Goal: Task Accomplishment & Management: Use online tool/utility

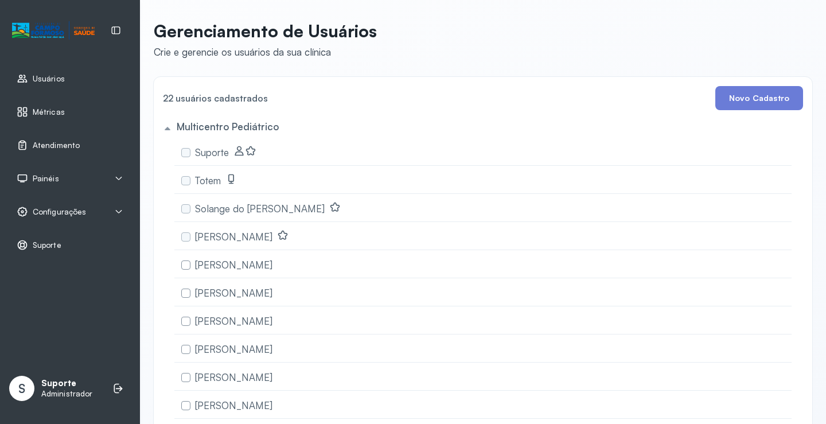
click at [80, 147] on link "Atendimento" at bounding box center [70, 144] width 107 height 11
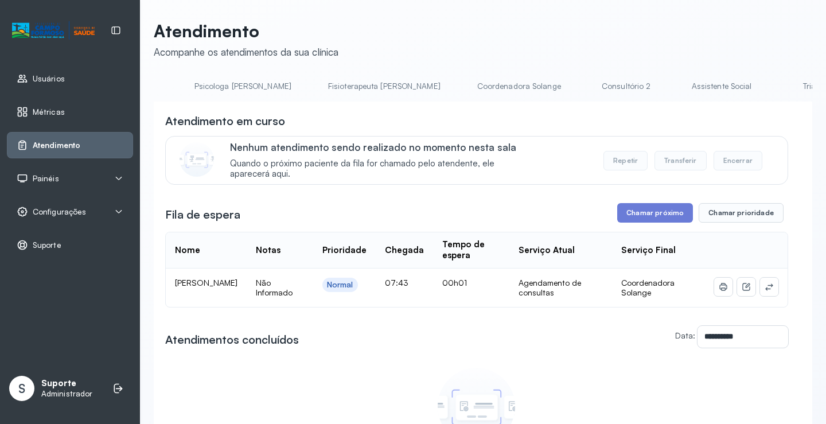
scroll to position [0, 546]
click at [774, 93] on link "Triagem" at bounding box center [814, 86] width 80 height 19
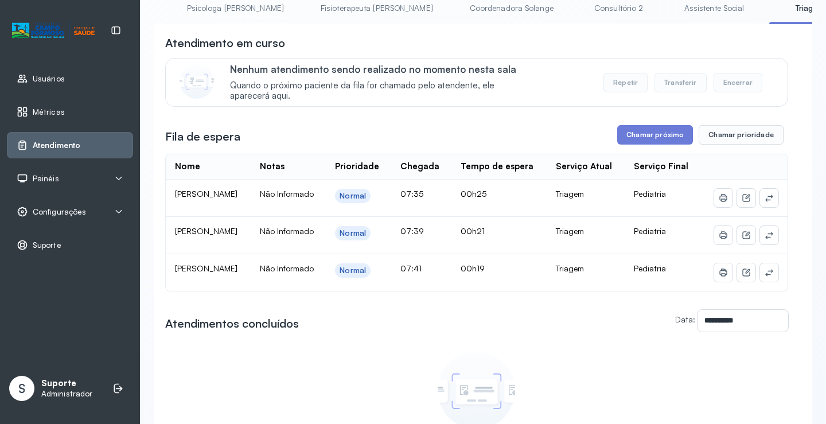
scroll to position [0, 0]
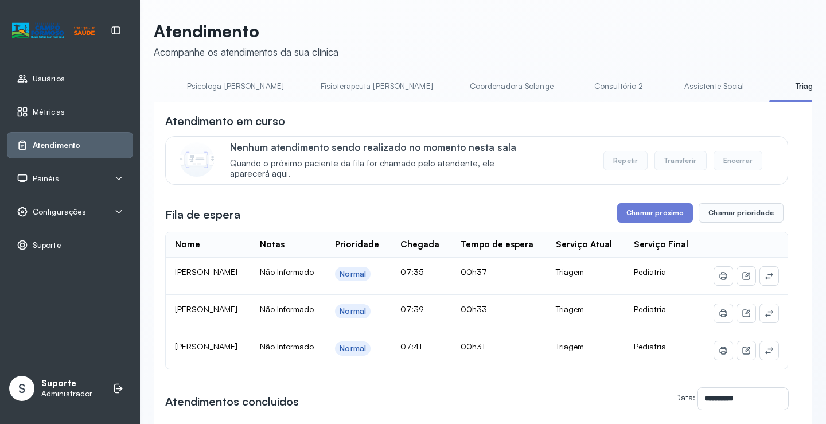
click at [673, 90] on link "Assistente Social" at bounding box center [714, 86] width 83 height 19
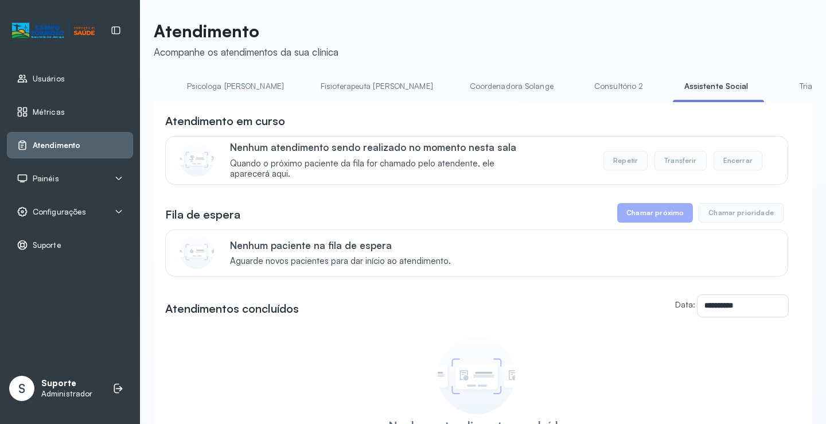
click at [774, 94] on link "Triagem" at bounding box center [814, 86] width 80 height 19
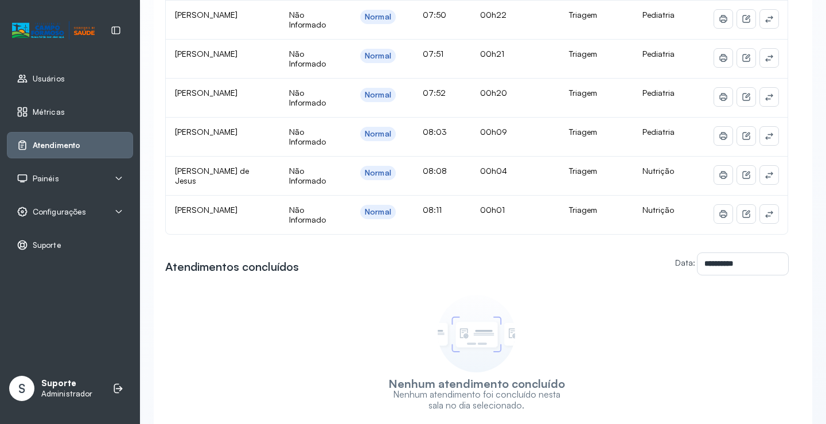
scroll to position [477, 0]
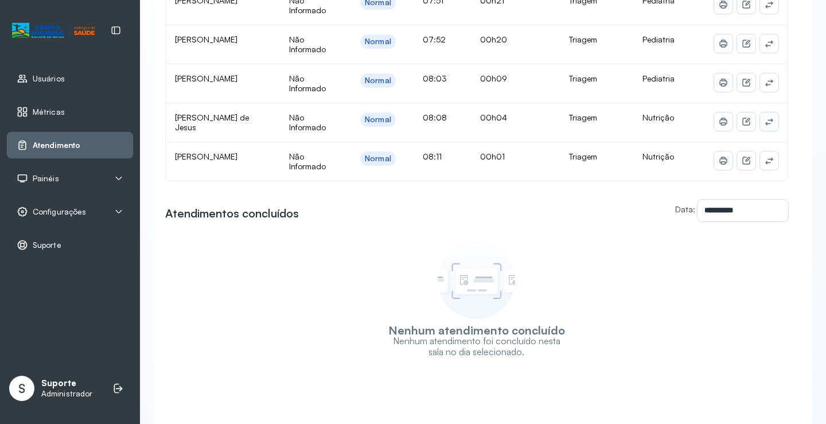
click at [765, 125] on icon at bounding box center [769, 121] width 9 height 9
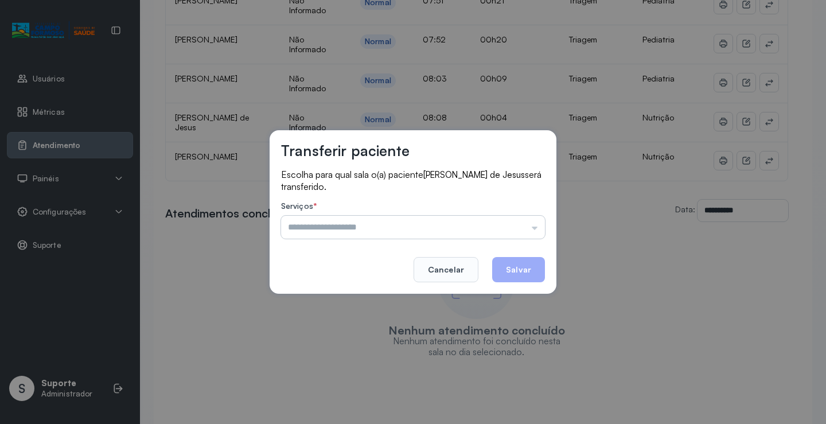
click at [303, 225] on input "text" at bounding box center [413, 227] width 264 height 23
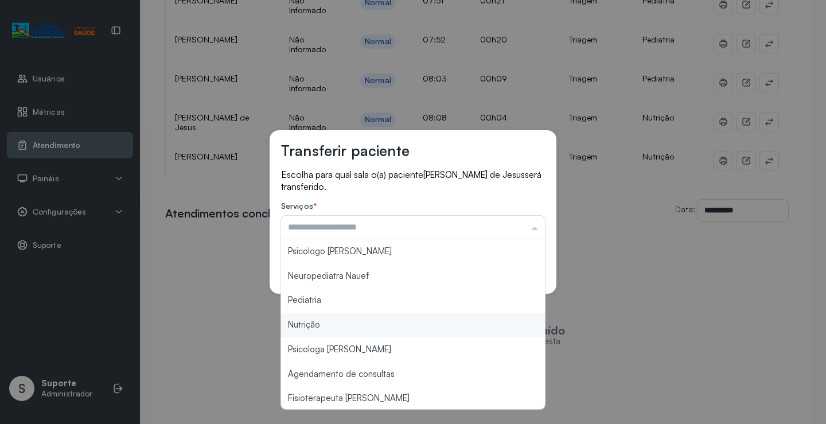
type input "********"
drag, startPoint x: 305, startPoint y: 323, endPoint x: 314, endPoint y: 320, distance: 10.2
click at [305, 324] on div "Transferir paciente Escolha para qual sala o(a) paciente [PERSON_NAME] de [PERS…" at bounding box center [413, 212] width 826 height 424
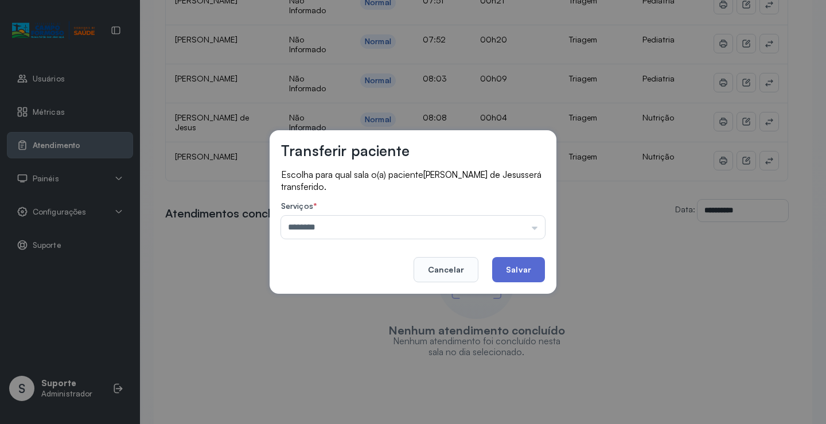
click at [535, 270] on button "Salvar" at bounding box center [518, 269] width 53 height 25
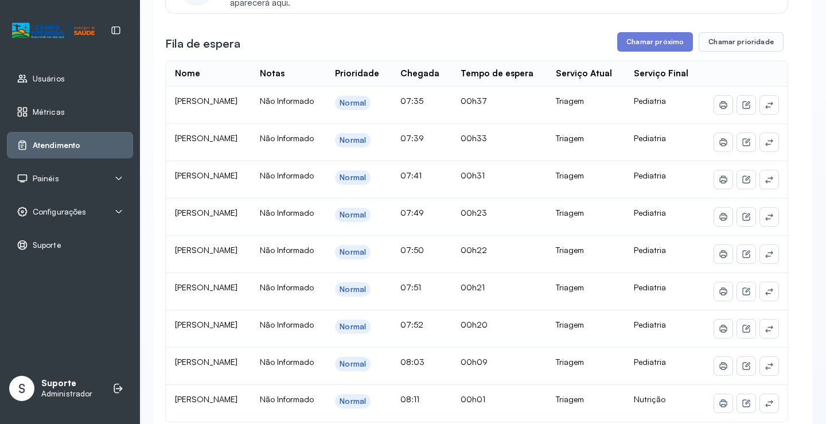
scroll to position [0, 0]
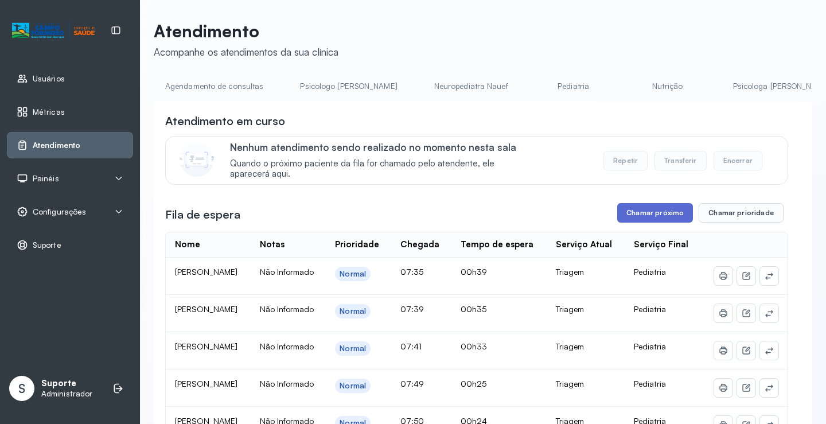
click at [659, 216] on button "Chamar próximo" at bounding box center [656, 213] width 76 height 20
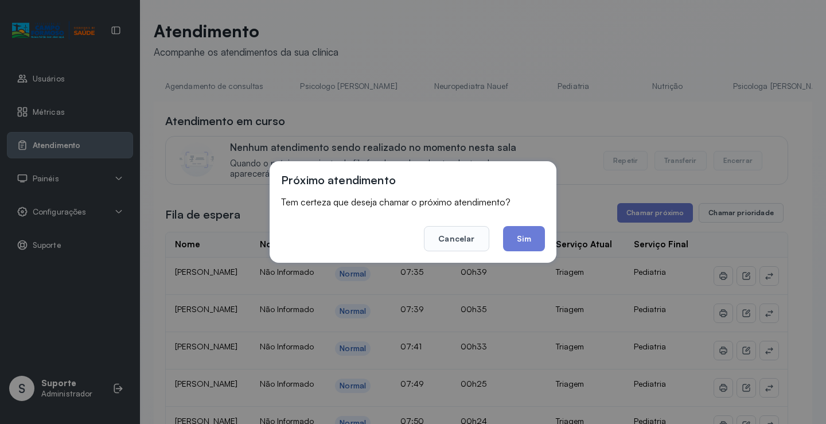
drag, startPoint x: 526, startPoint y: 238, endPoint x: 495, endPoint y: 217, distance: 37.6
click at [521, 232] on button "Sim" at bounding box center [524, 238] width 42 height 25
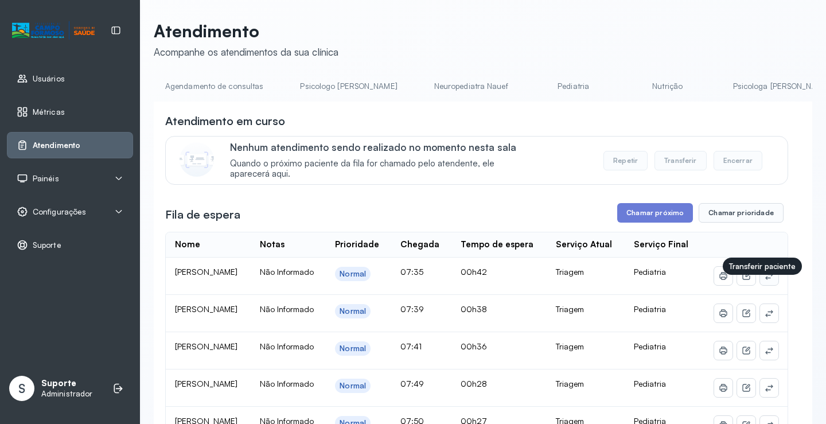
click at [766, 285] on button at bounding box center [769, 276] width 18 height 18
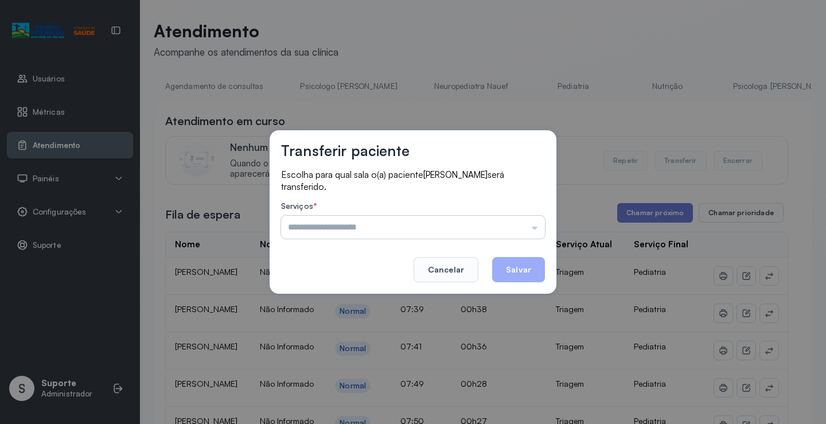
click at [337, 224] on input "text" at bounding box center [413, 227] width 264 height 23
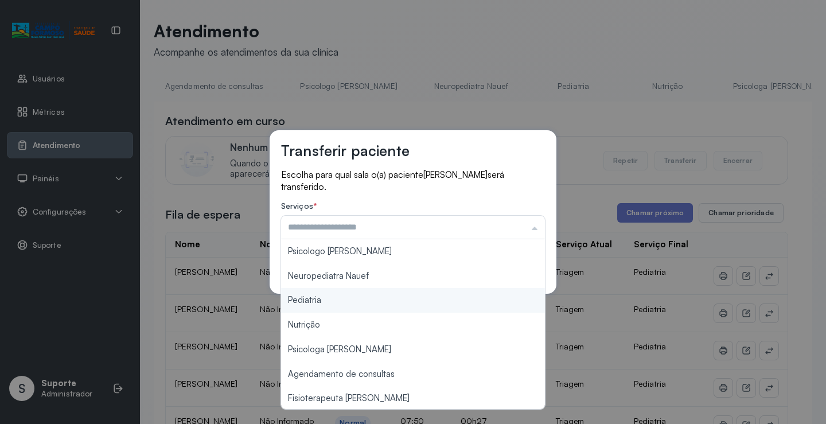
type input "*********"
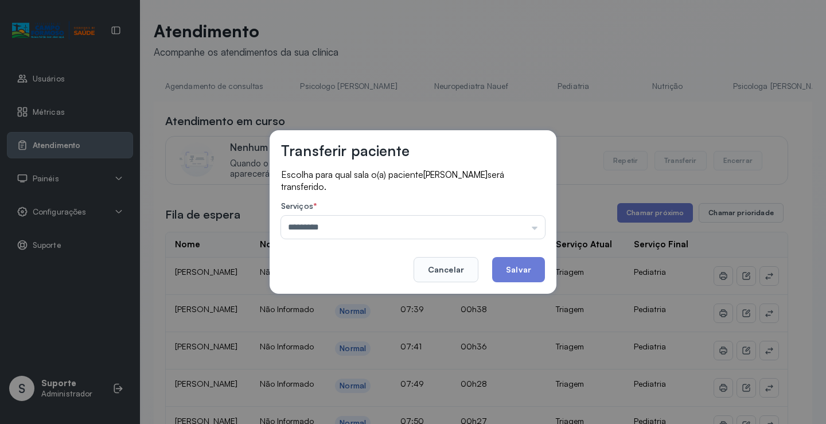
click at [310, 305] on div "Transferir paciente Escolha para qual sala o(a) paciente [PERSON_NAME] será tra…" at bounding box center [413, 212] width 826 height 424
click at [526, 268] on button "Salvar" at bounding box center [518, 269] width 53 height 25
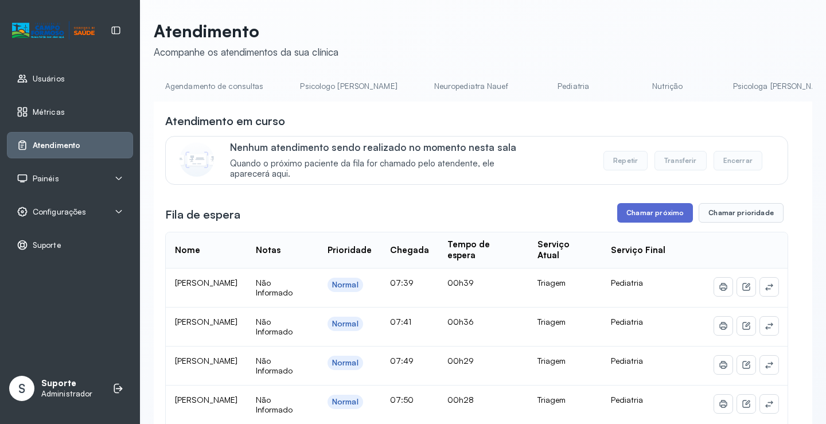
click at [646, 216] on button "Chamar próximo" at bounding box center [656, 213] width 76 height 20
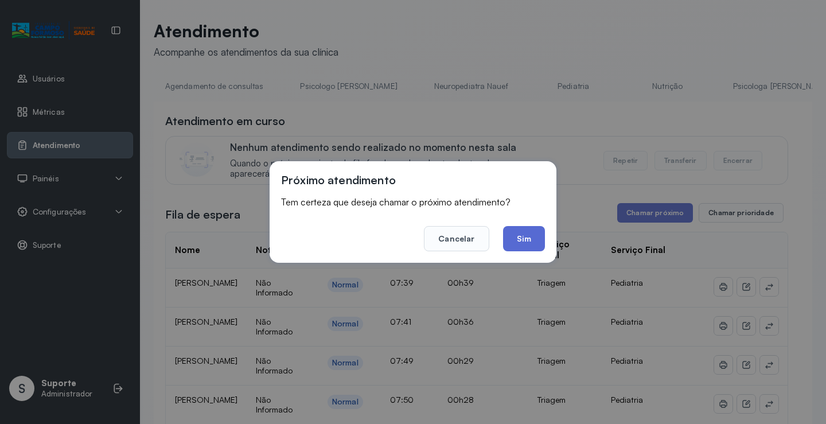
click at [519, 238] on button "Sim" at bounding box center [524, 238] width 42 height 25
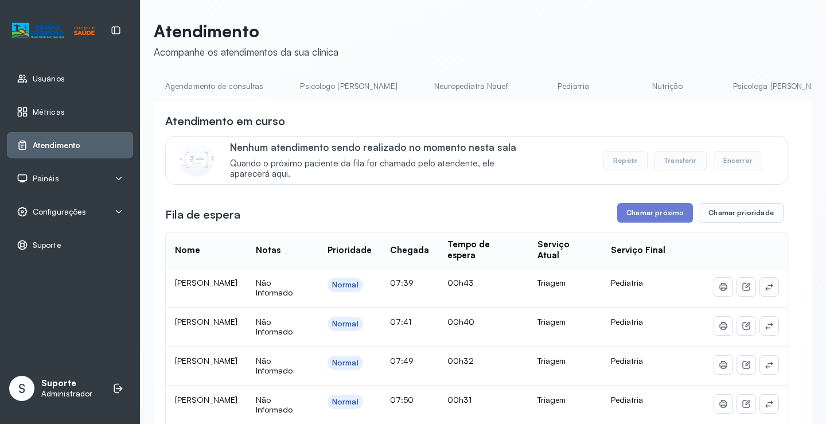
click at [765, 288] on icon at bounding box center [769, 286] width 9 height 9
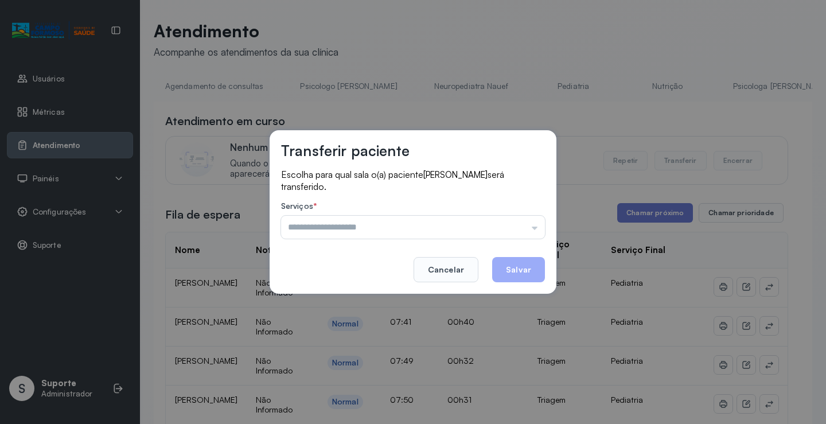
click at [367, 235] on input "text" at bounding box center [413, 227] width 264 height 23
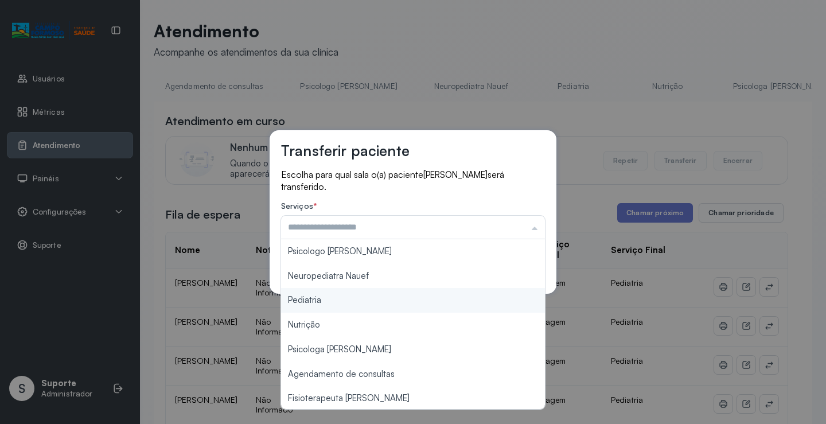
type input "*********"
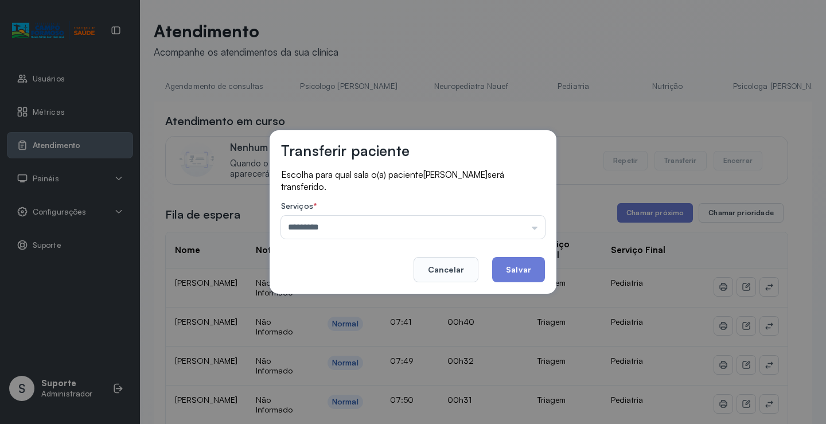
drag, startPoint x: 316, startPoint y: 302, endPoint x: 471, endPoint y: 275, distance: 157.8
click at [316, 301] on div "Transferir paciente Escolha para qual sala o(a) paciente [PERSON_NAME] será tra…" at bounding box center [413, 212] width 826 height 424
click at [515, 272] on button "Salvar" at bounding box center [518, 269] width 53 height 25
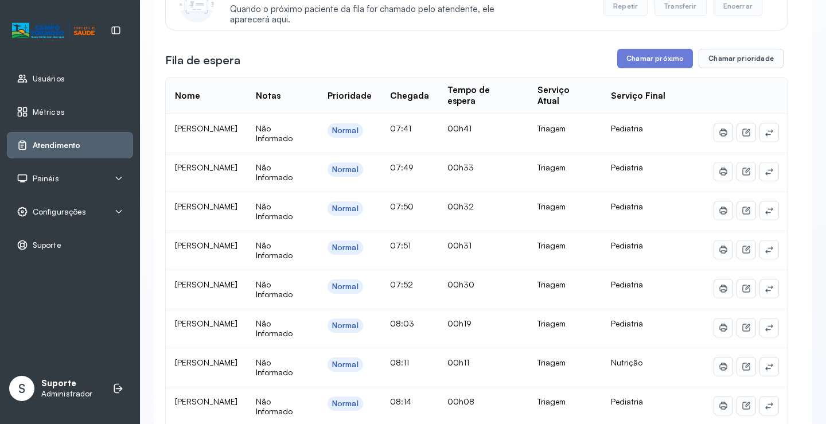
scroll to position [141, 0]
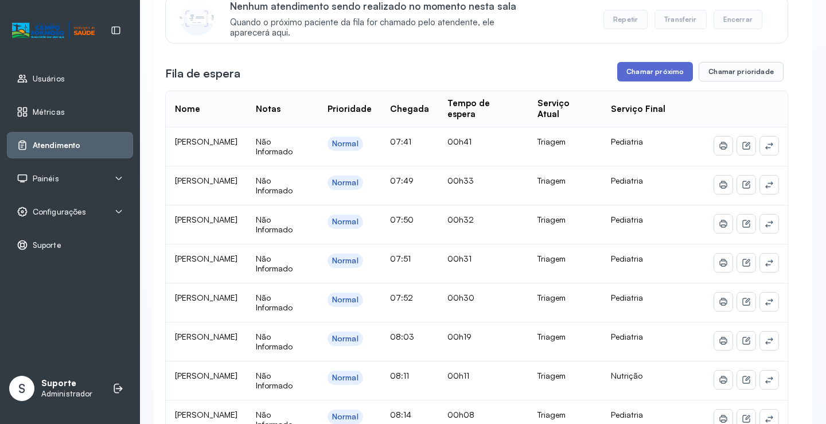
click at [658, 73] on button "Chamar próximo" at bounding box center [656, 72] width 76 height 20
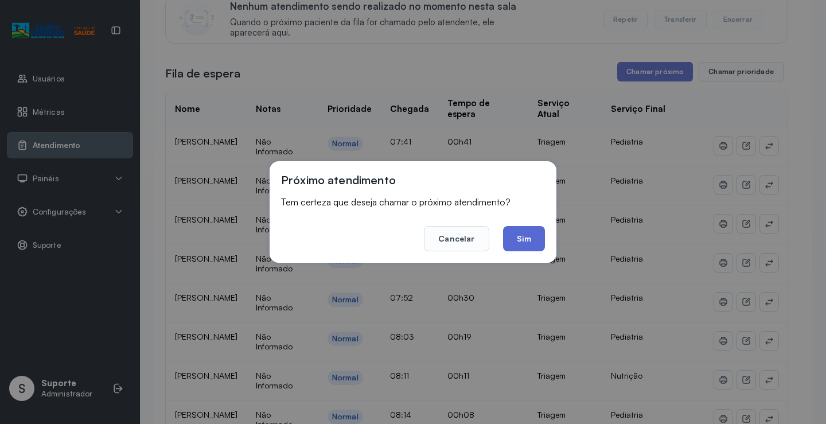
click at [531, 235] on button "Sim" at bounding box center [524, 238] width 42 height 25
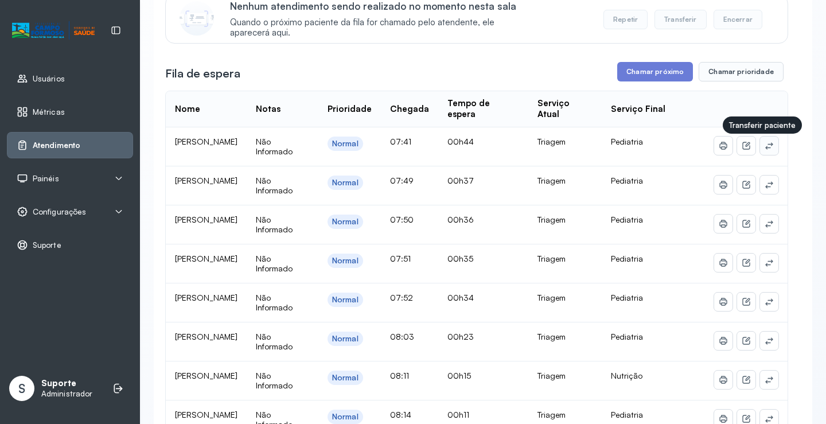
click at [762, 154] on button at bounding box center [769, 146] width 18 height 18
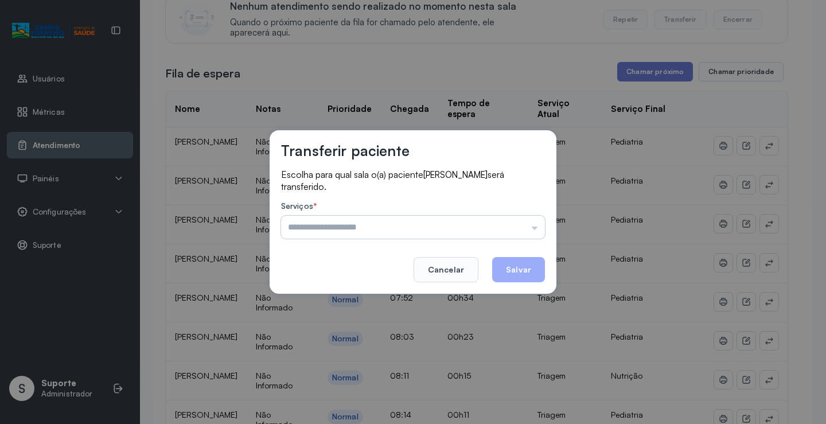
click at [338, 230] on input "text" at bounding box center [413, 227] width 264 height 23
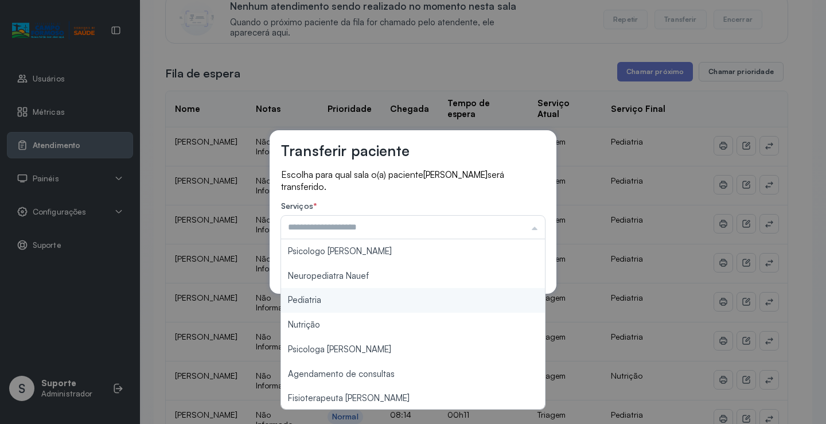
type input "*********"
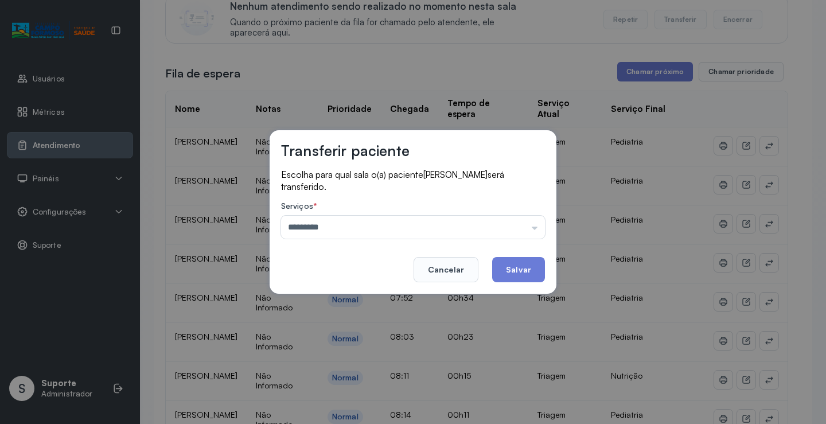
click at [306, 297] on div "Transferir paciente Escolha para qual sala o(a) paciente [PERSON_NAME] será tra…" at bounding box center [413, 212] width 826 height 424
click at [522, 268] on button "Salvar" at bounding box center [518, 269] width 53 height 25
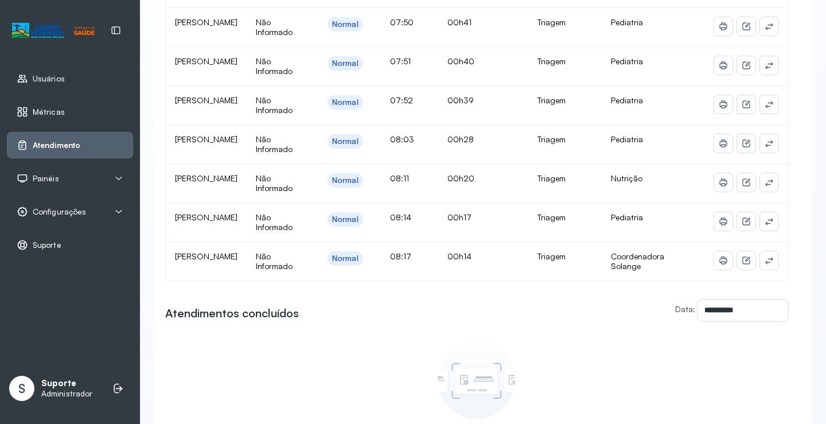
scroll to position [323, 0]
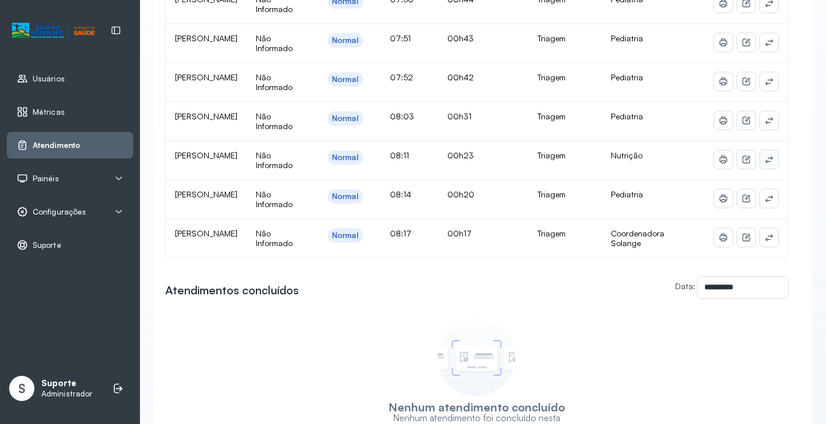
click at [765, 162] on icon at bounding box center [769, 159] width 9 height 9
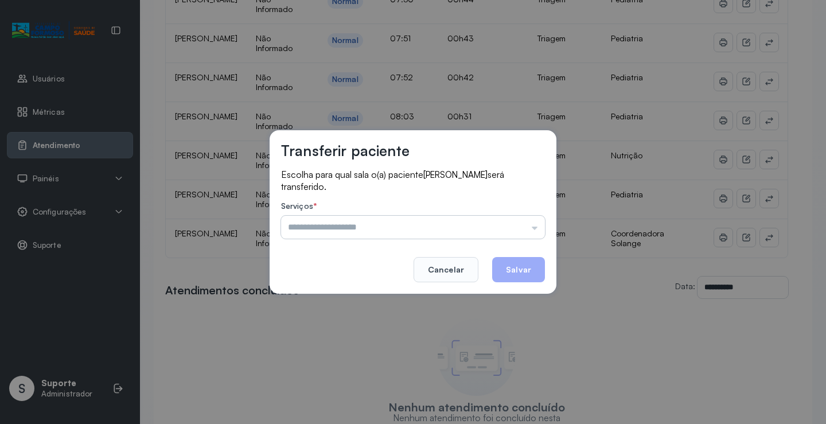
click at [364, 227] on input "text" at bounding box center [413, 227] width 264 height 23
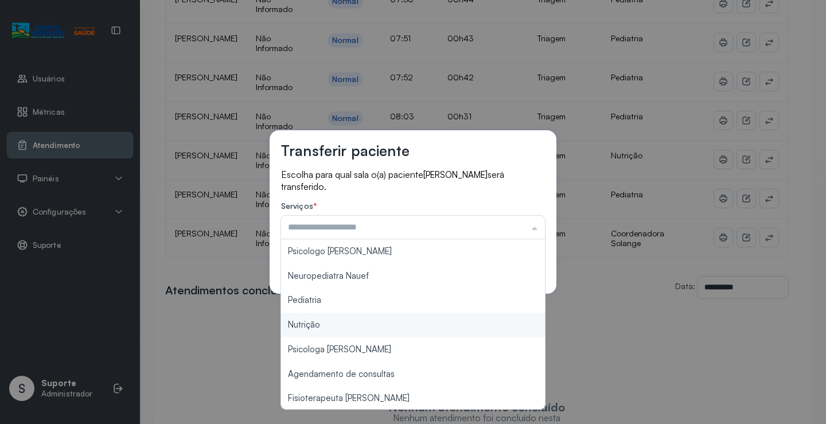
type input "********"
drag, startPoint x: 306, startPoint y: 324, endPoint x: 389, endPoint y: 300, distance: 85.9
click at [310, 323] on div "Transferir paciente Escolha para qual sala o(a) paciente [PERSON_NAME] será tra…" at bounding box center [413, 212] width 826 height 424
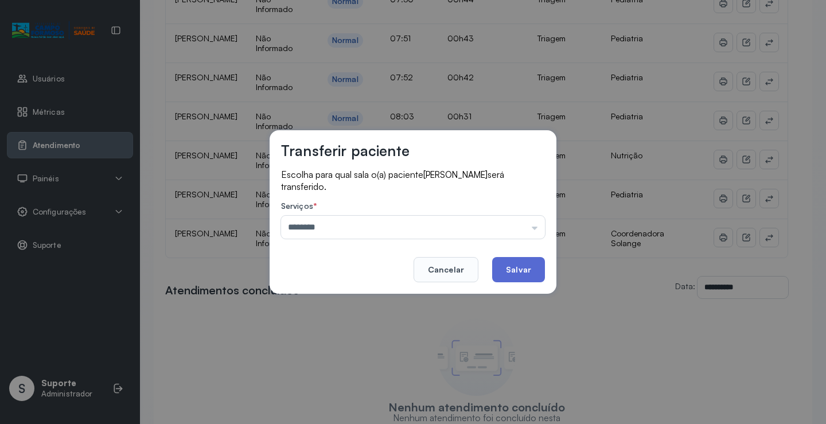
click at [523, 258] on button "Salvar" at bounding box center [518, 269] width 53 height 25
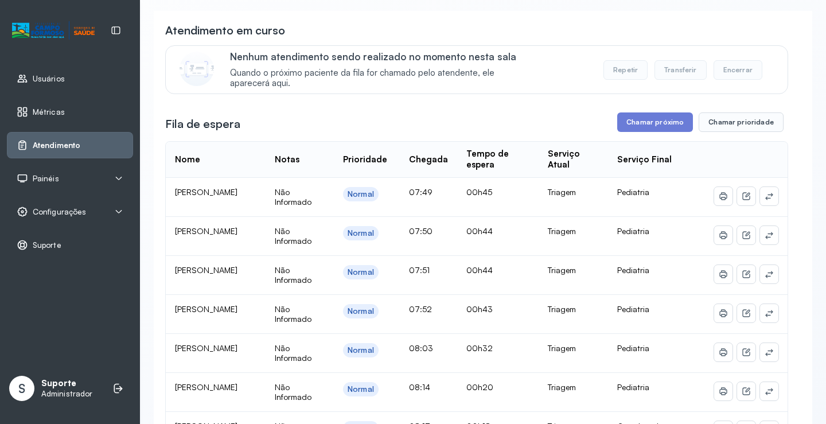
scroll to position [89, 0]
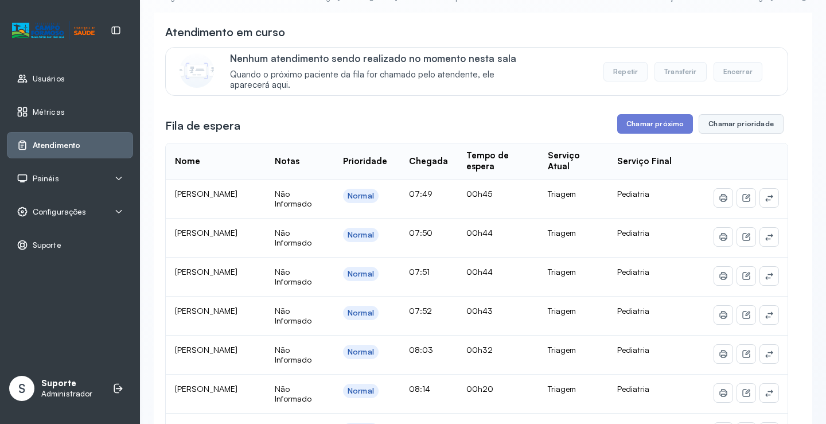
click at [722, 128] on button "Chamar prioridade" at bounding box center [741, 124] width 85 height 20
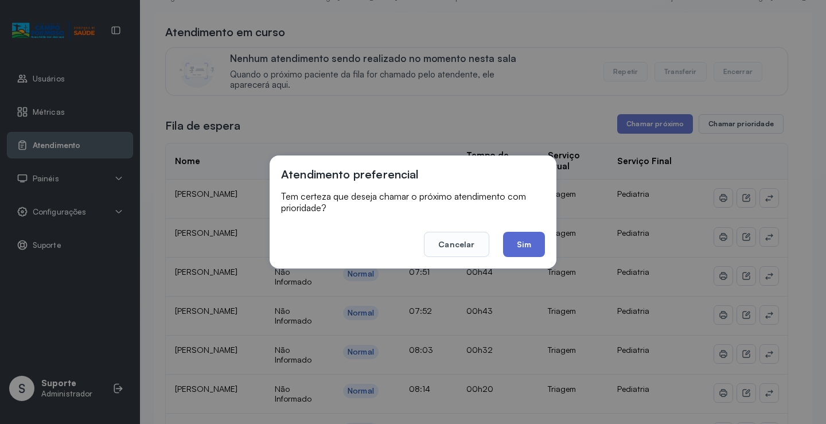
click at [538, 239] on button "Sim" at bounding box center [524, 244] width 42 height 25
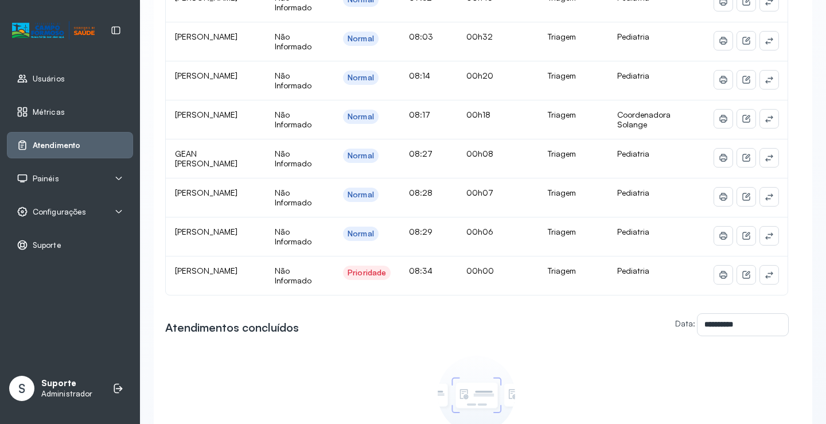
scroll to position [401, 0]
click at [766, 277] on icon at bounding box center [769, 276] width 7 height 7
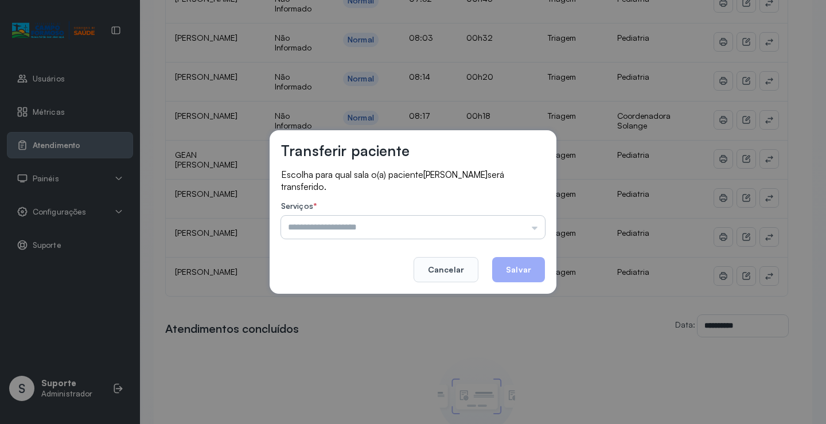
click at [365, 222] on input "text" at bounding box center [413, 227] width 264 height 23
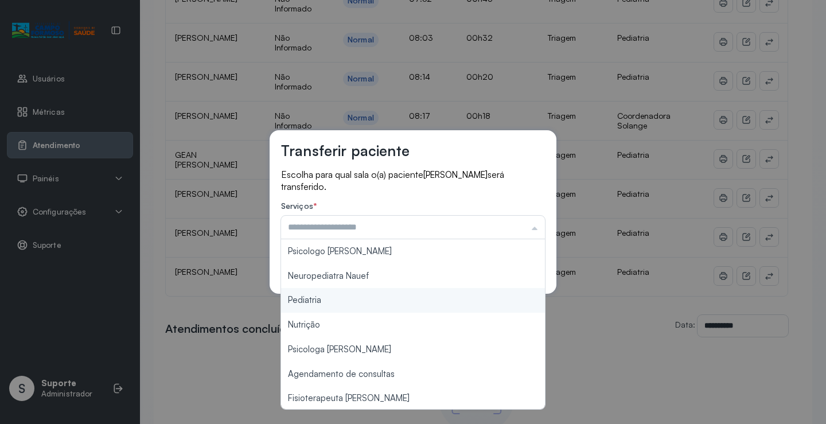
type input "*********"
click at [306, 298] on div "Transferir paciente Escolha para qual sala o(a) paciente [PERSON_NAME] será tra…" at bounding box center [413, 212] width 826 height 424
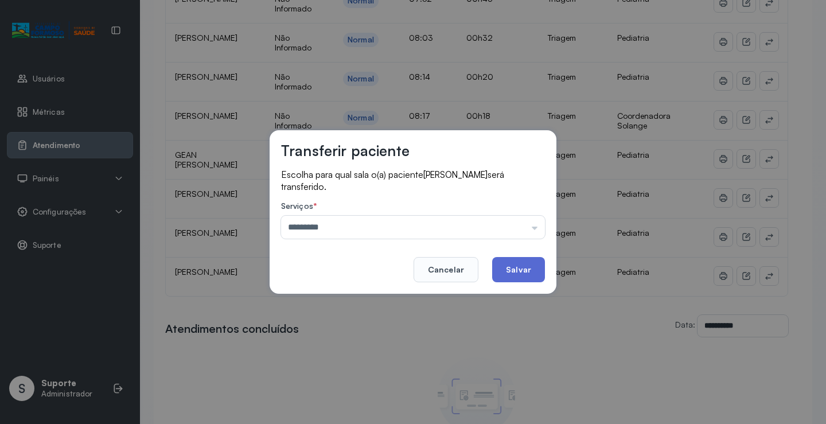
click at [514, 273] on button "Salvar" at bounding box center [518, 269] width 53 height 25
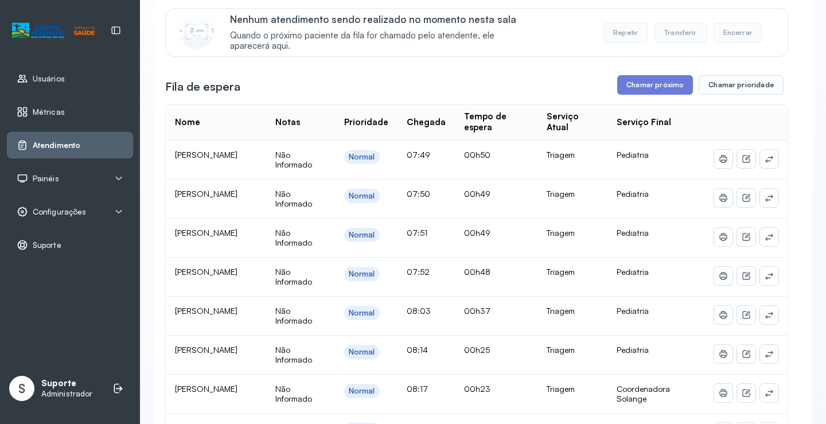
scroll to position [0, 0]
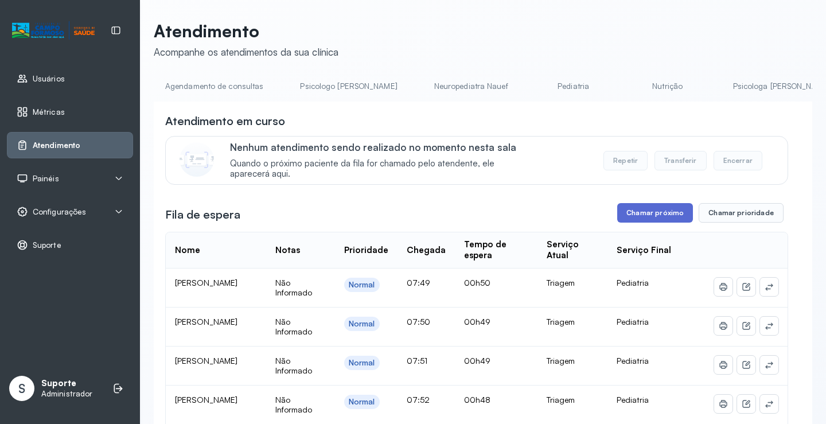
click at [649, 221] on button "Chamar próximo" at bounding box center [656, 213] width 76 height 20
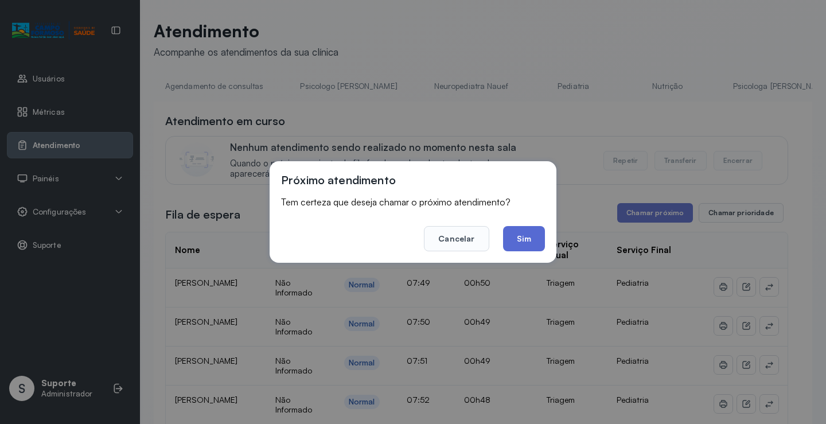
click at [524, 244] on button "Sim" at bounding box center [524, 238] width 42 height 25
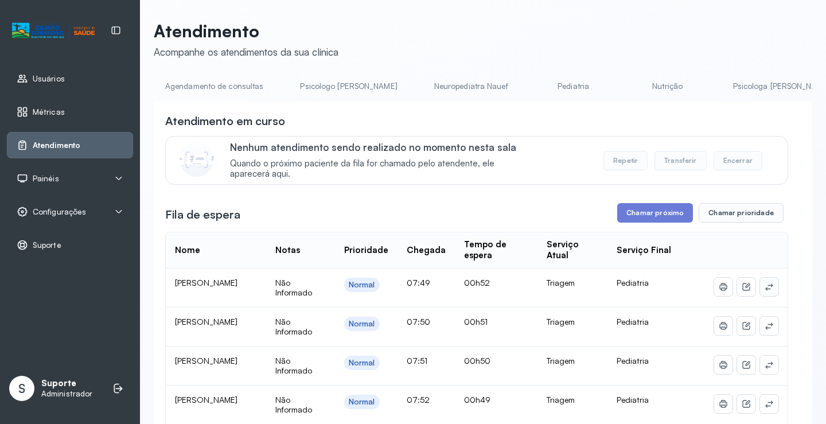
click at [765, 292] on icon at bounding box center [769, 286] width 9 height 9
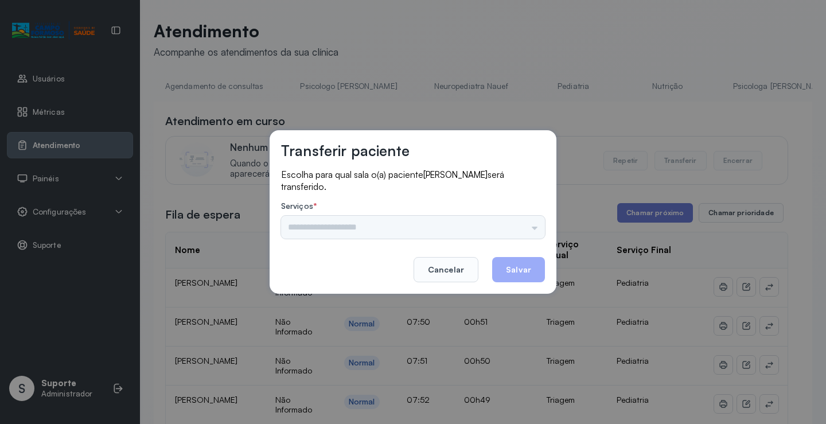
click at [350, 229] on div "Psicologo [PERSON_NAME] Nauef Pediatria Nutrição Psicologa Alana Agendamento de…" at bounding box center [413, 227] width 264 height 23
click at [326, 229] on div "Psicologo [PERSON_NAME] Nauef Pediatria Nutrição Psicologa Alana Agendamento de…" at bounding box center [413, 227] width 264 height 23
click at [328, 232] on input "text" at bounding box center [413, 227] width 264 height 23
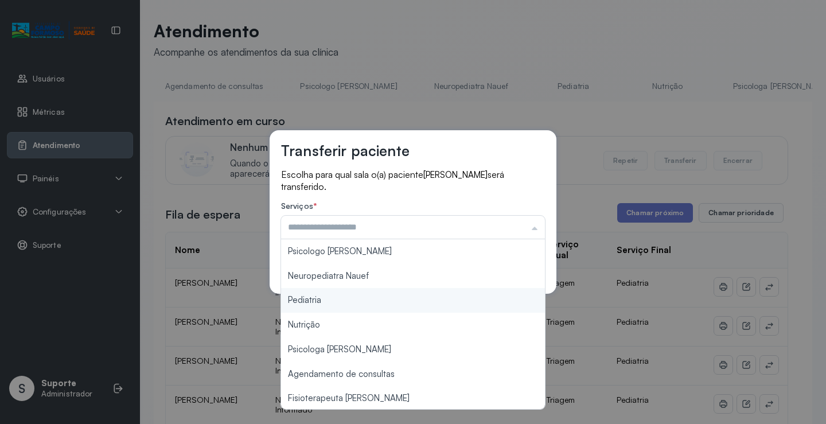
type input "*********"
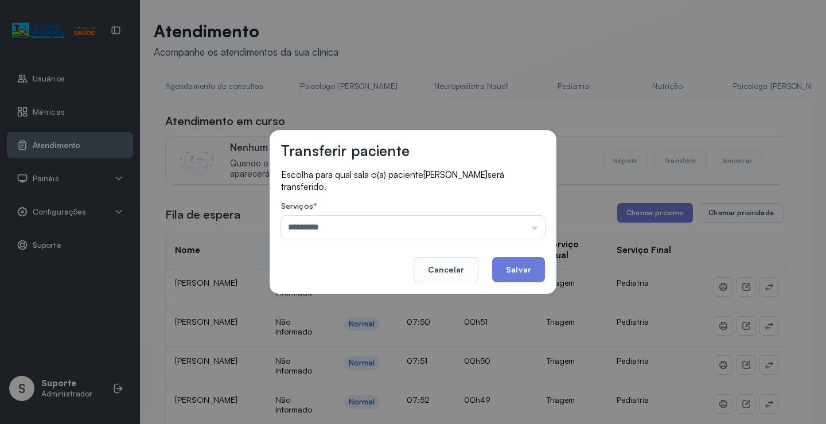
click at [309, 303] on div "Transferir paciente Escolha para qual sala o(a) paciente [PERSON_NAME] será tra…" at bounding box center [413, 212] width 826 height 424
click at [519, 273] on button "Salvar" at bounding box center [518, 269] width 53 height 25
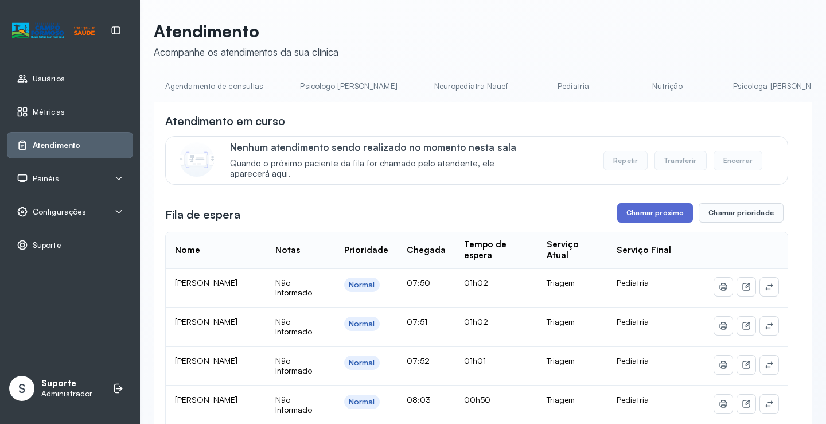
click at [649, 216] on button "Chamar próximo" at bounding box center [656, 213] width 76 height 20
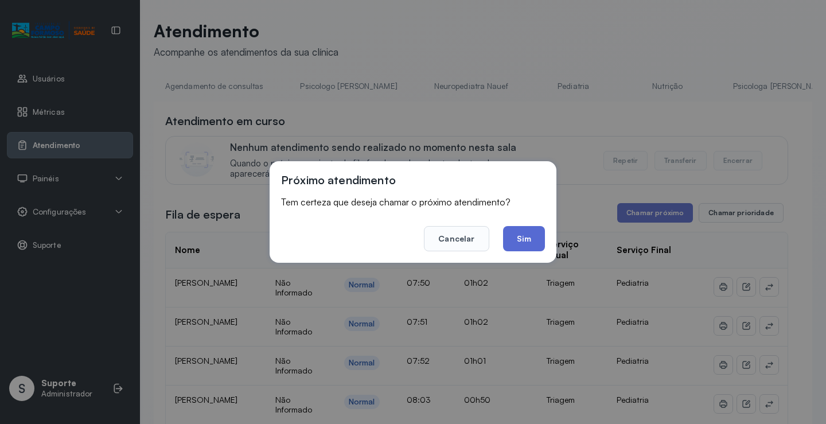
click at [514, 234] on button "Sim" at bounding box center [524, 238] width 42 height 25
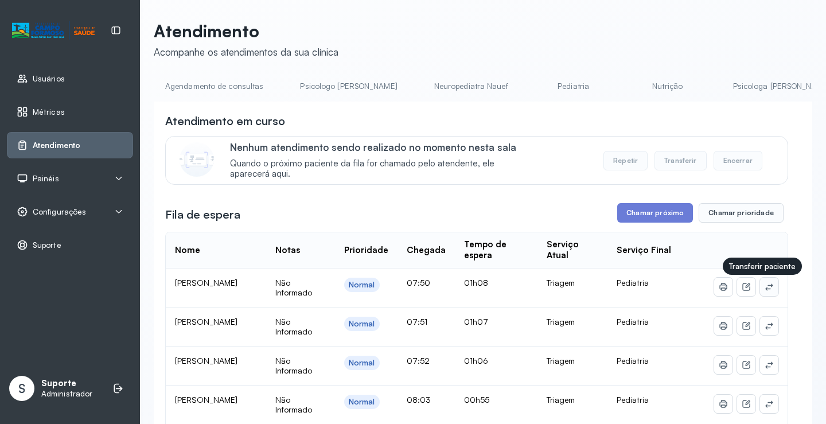
click at [765, 290] on icon at bounding box center [769, 286] width 9 height 9
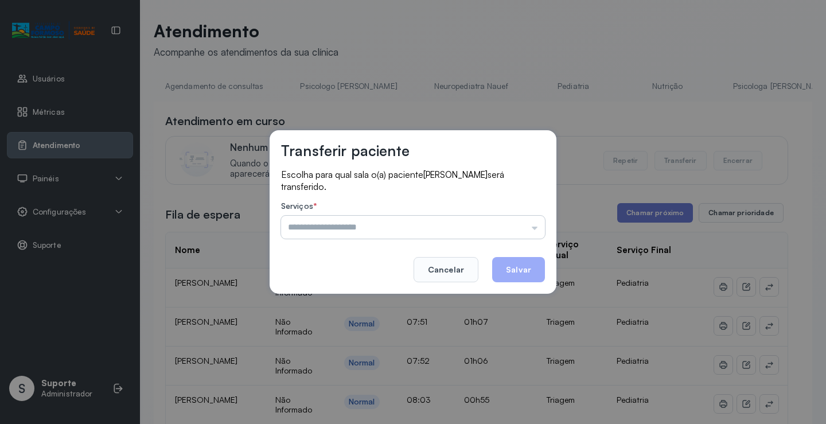
click at [375, 226] on input "text" at bounding box center [413, 227] width 264 height 23
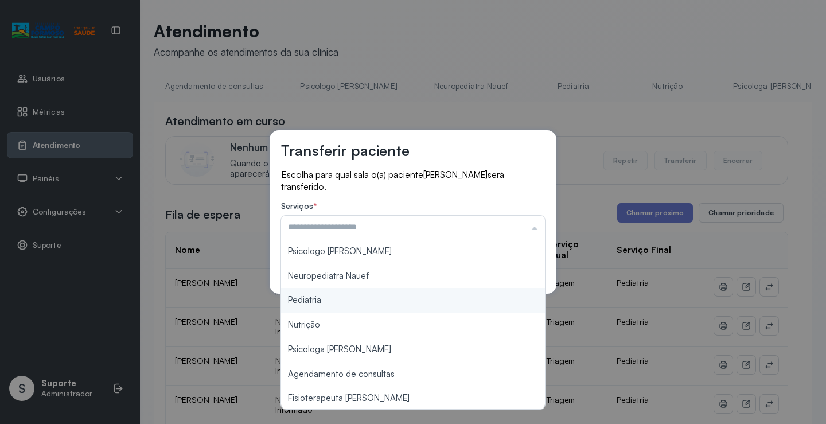
type input "*********"
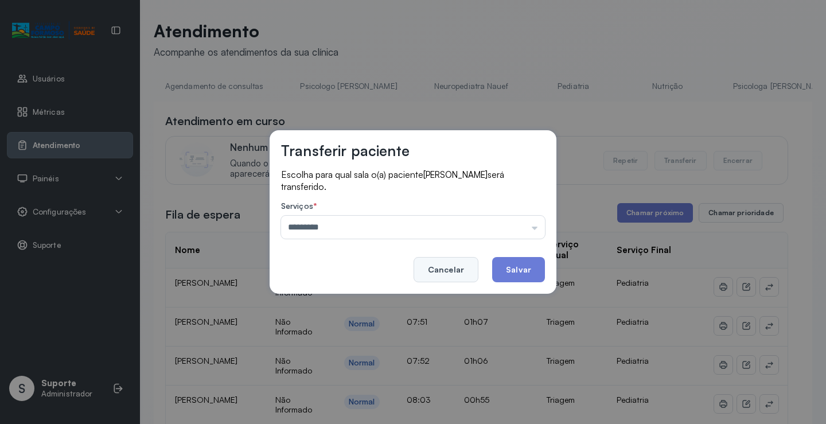
drag, startPoint x: 297, startPoint y: 301, endPoint x: 436, endPoint y: 268, distance: 143.4
click at [315, 294] on div "Transferir paciente Escolha para qual sala o(a) paciente [PERSON_NAME] será tra…" at bounding box center [413, 212] width 826 height 424
click at [518, 272] on button "Salvar" at bounding box center [518, 269] width 53 height 25
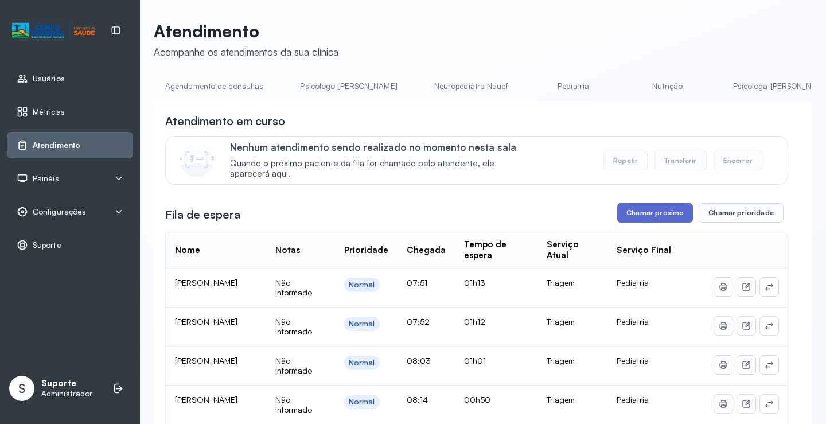
click at [634, 218] on button "Chamar próximo" at bounding box center [656, 213] width 76 height 20
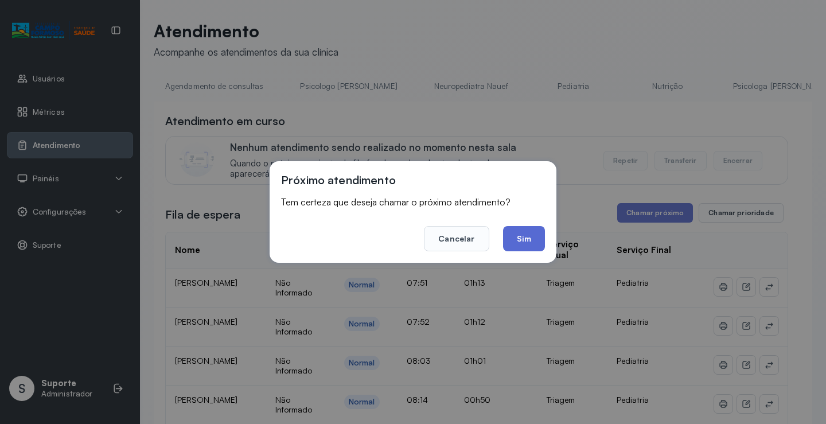
click at [512, 242] on button "Sim" at bounding box center [524, 238] width 42 height 25
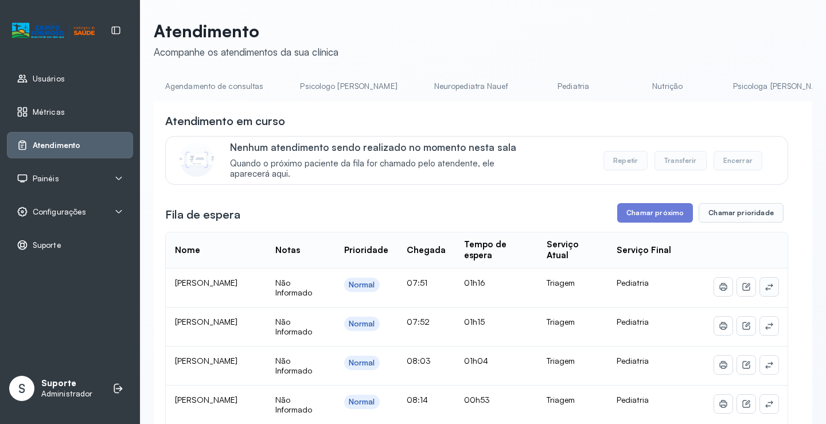
click at [760, 289] on button at bounding box center [769, 287] width 18 height 18
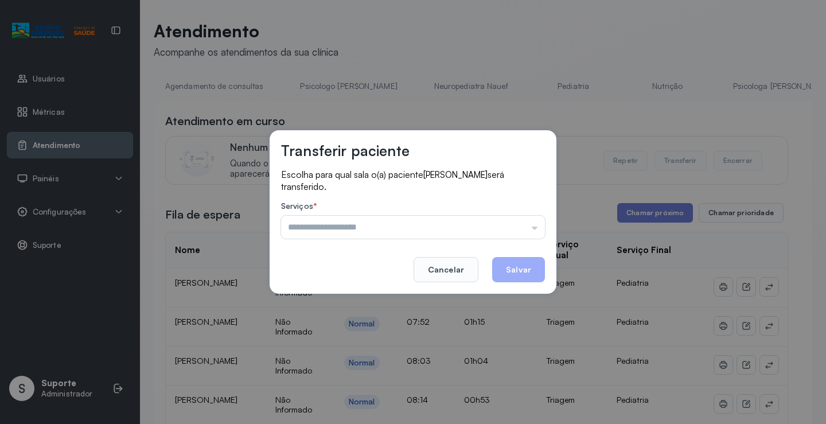
click at [337, 232] on input "text" at bounding box center [413, 227] width 264 height 23
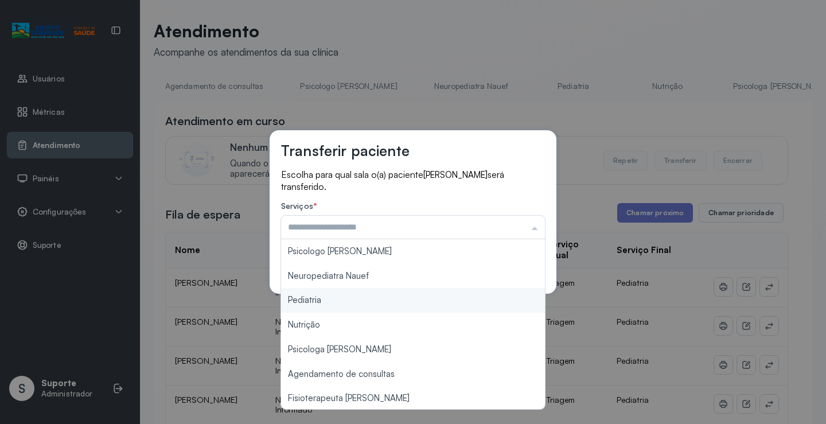
type input "*********"
click at [305, 304] on div "Transferir paciente Escolha para qual sala o(a) paciente [PERSON_NAME] será tra…" at bounding box center [413, 212] width 826 height 424
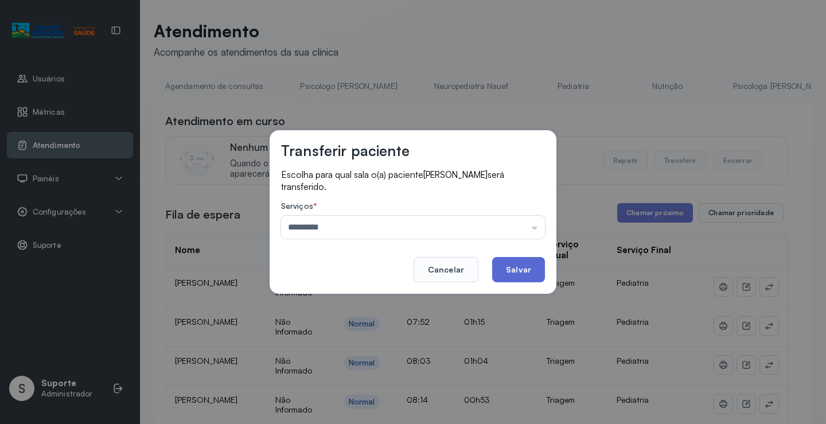
click at [521, 270] on button "Salvar" at bounding box center [518, 269] width 53 height 25
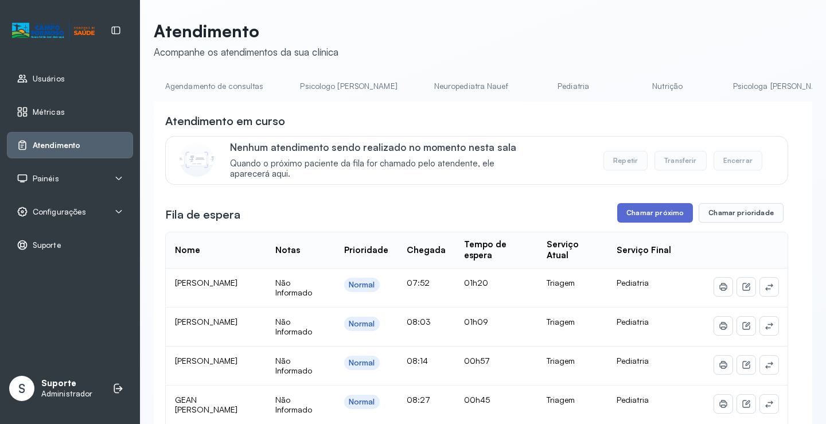
click at [635, 217] on button "Chamar próximo" at bounding box center [656, 213] width 76 height 20
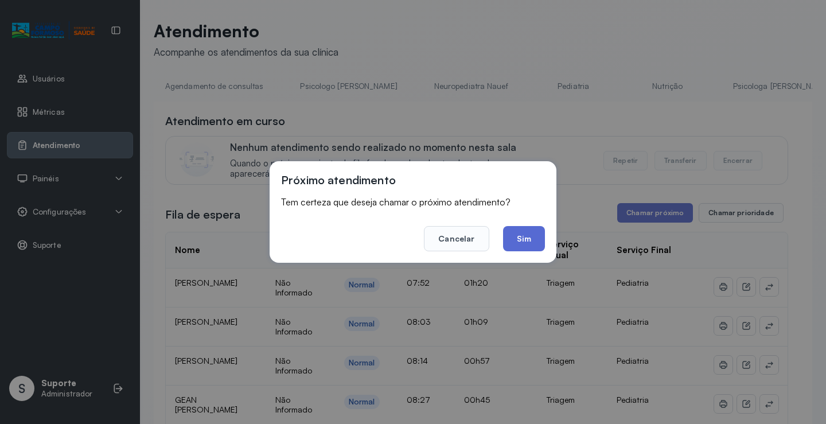
click at [526, 242] on button "Sim" at bounding box center [524, 238] width 42 height 25
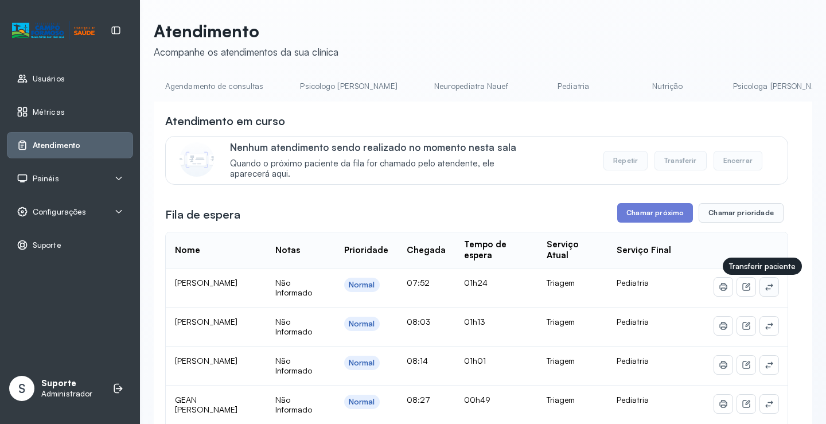
click at [765, 290] on icon at bounding box center [769, 286] width 9 height 9
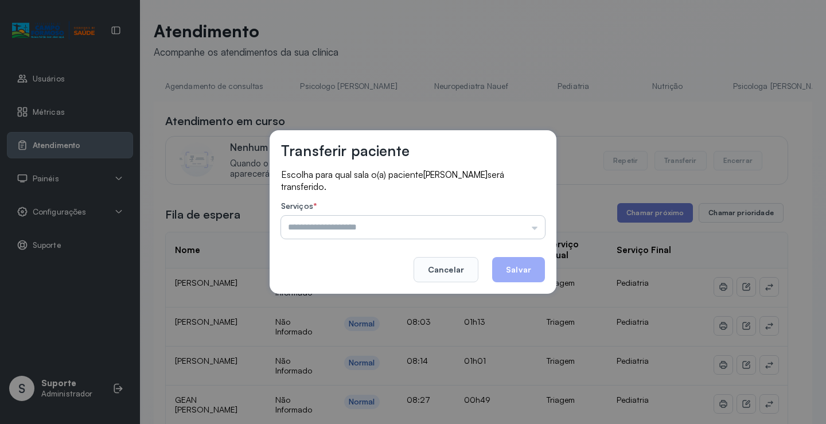
click at [359, 223] on input "text" at bounding box center [413, 227] width 264 height 23
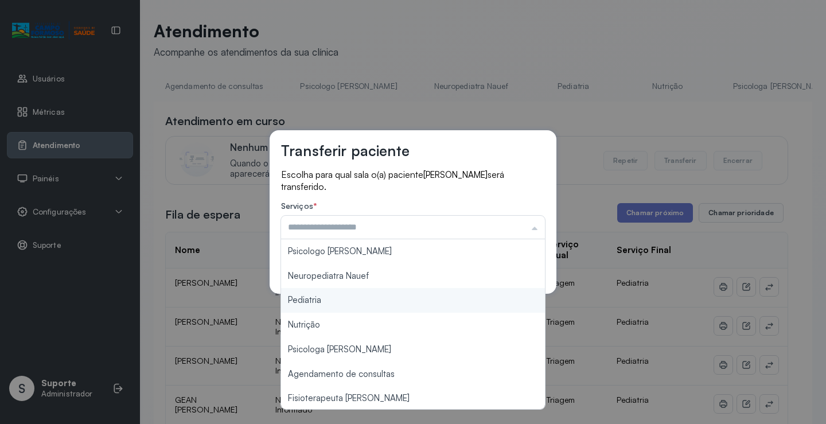
type input "*********"
click at [303, 299] on div "Transferir paciente Escolha para qual sala o(a) paciente [PERSON_NAME] será tra…" at bounding box center [413, 212] width 826 height 424
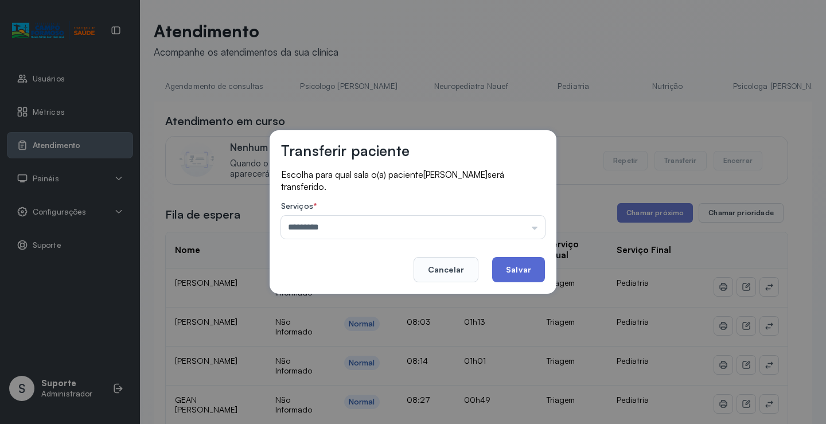
click at [521, 266] on button "Salvar" at bounding box center [518, 269] width 53 height 25
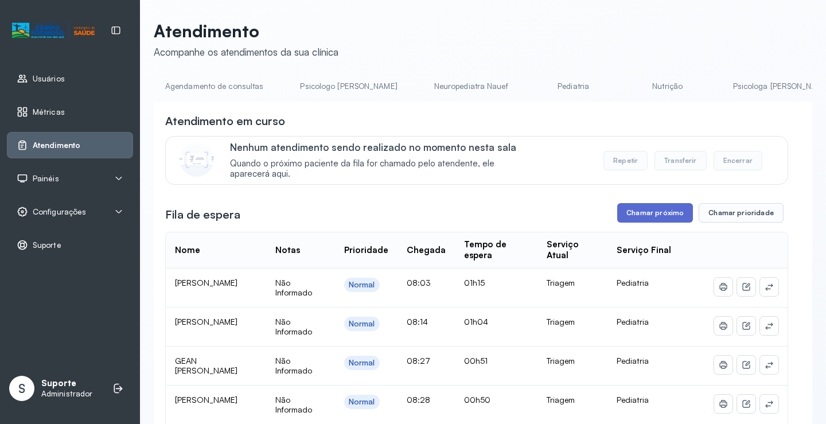
click at [647, 215] on button "Chamar próximo" at bounding box center [656, 213] width 76 height 20
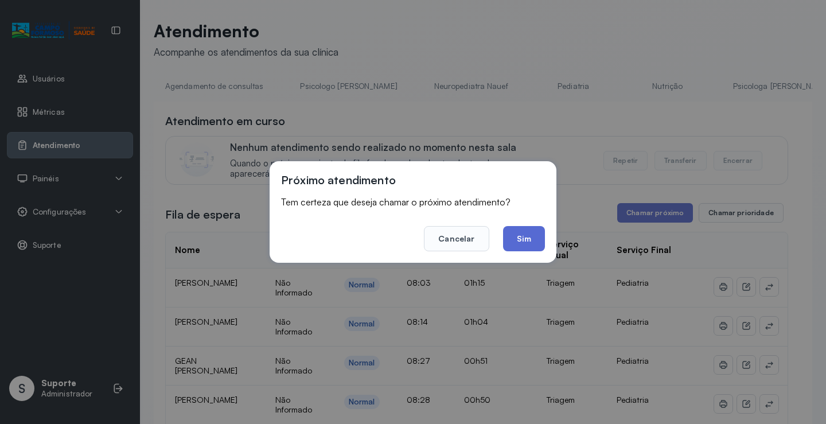
click at [529, 235] on button "Sim" at bounding box center [524, 238] width 42 height 25
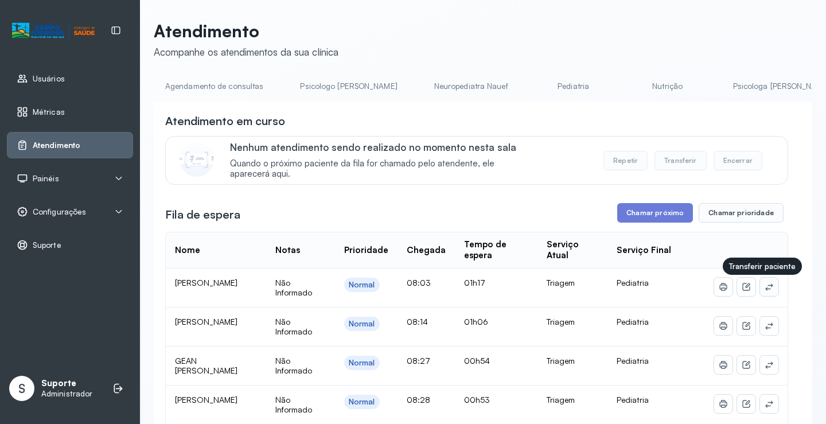
click at [760, 292] on button at bounding box center [769, 287] width 18 height 18
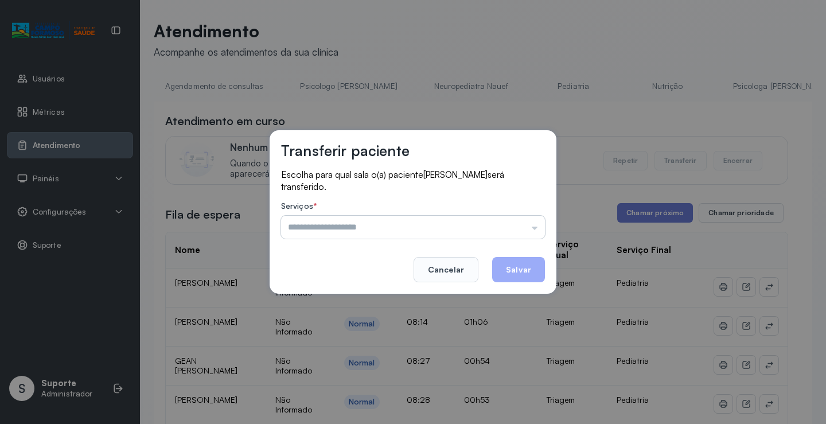
click at [319, 232] on input "text" at bounding box center [413, 227] width 264 height 23
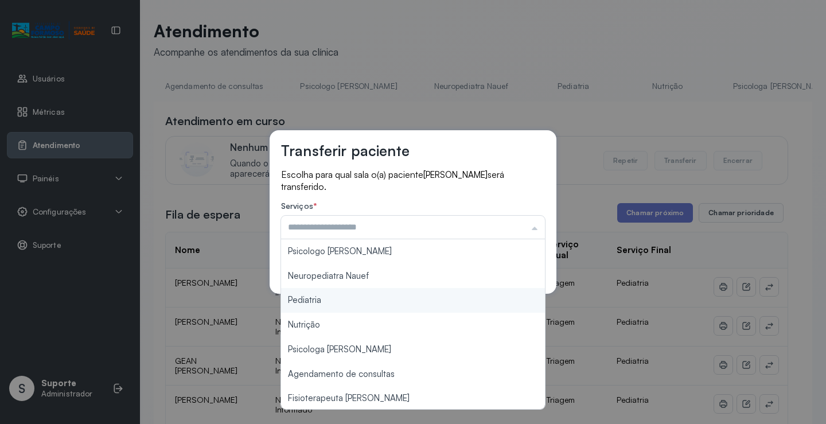
type input "*********"
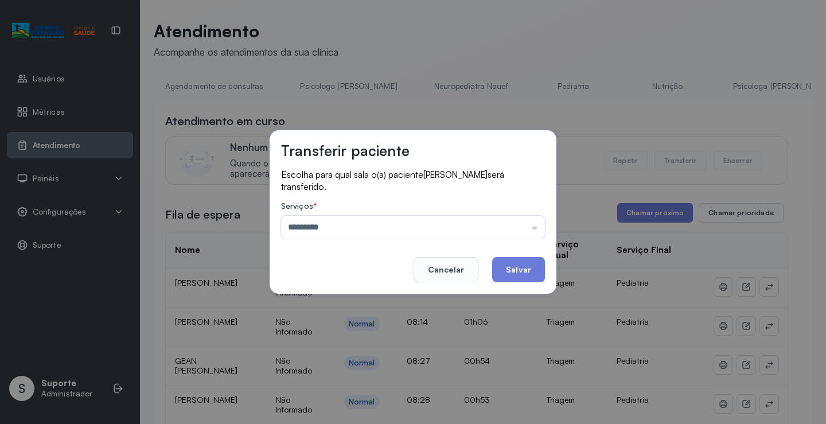
click at [296, 305] on div "Transferir paciente Escolha para qual sala o(a) paciente [PERSON_NAME] será tra…" at bounding box center [413, 212] width 826 height 424
click at [533, 265] on button "Salvar" at bounding box center [518, 269] width 53 height 25
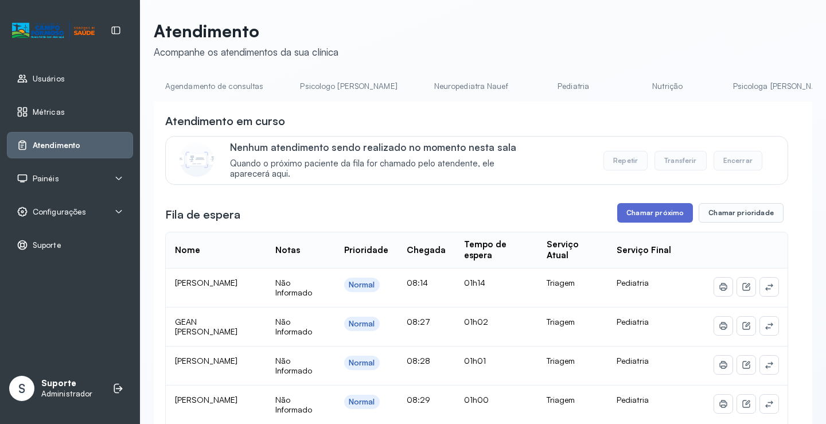
click at [646, 221] on button "Chamar próximo" at bounding box center [656, 213] width 76 height 20
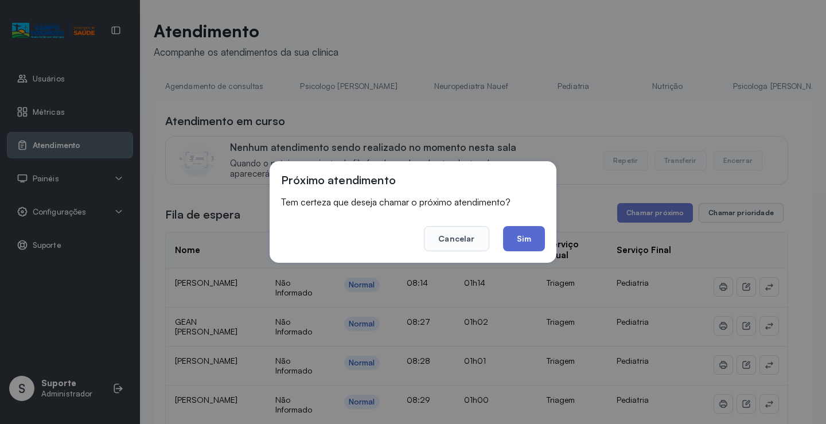
click at [530, 240] on button "Sim" at bounding box center [524, 238] width 42 height 25
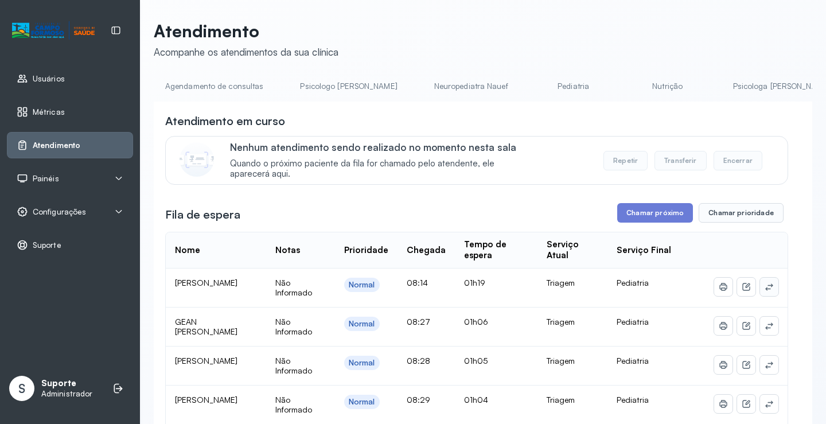
click at [764, 295] on button at bounding box center [769, 287] width 18 height 18
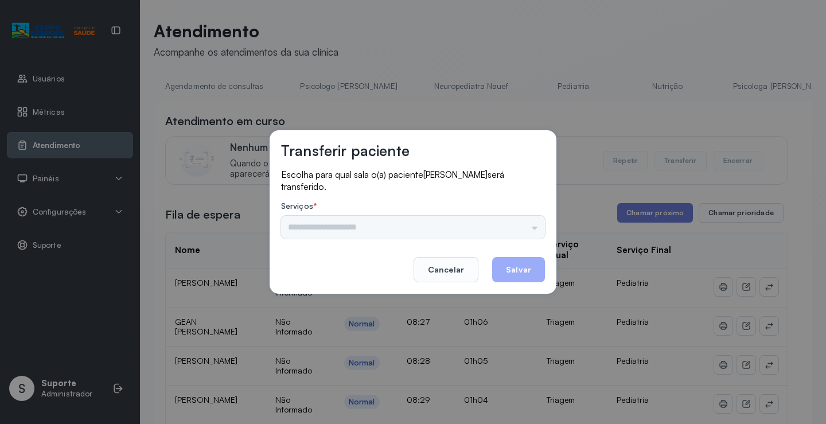
click at [344, 227] on div "Psicologo [PERSON_NAME] Nauef Pediatria Nutrição Psicologa Alana Agendamento de…" at bounding box center [413, 227] width 264 height 23
click at [344, 232] on div "Psicologo [PERSON_NAME] Nauef Pediatria Nutrição Psicologa Alana Agendamento de…" at bounding box center [413, 227] width 264 height 23
click at [401, 233] on input "text" at bounding box center [413, 227] width 264 height 23
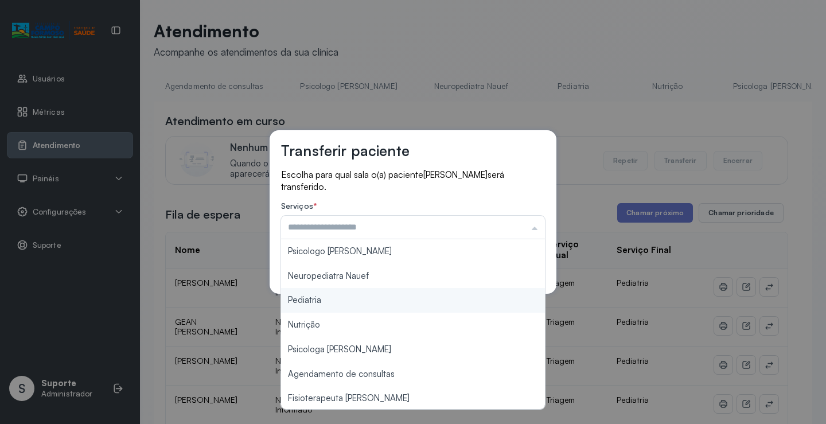
type input "*********"
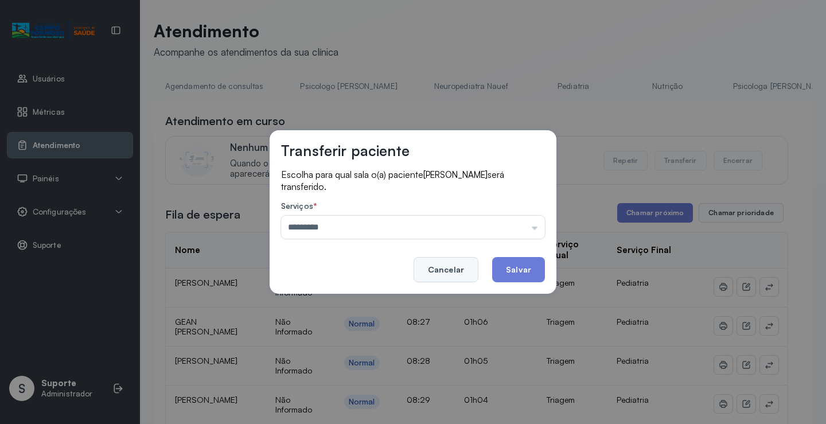
drag, startPoint x: 313, startPoint y: 299, endPoint x: 443, endPoint y: 276, distance: 131.7
click at [323, 299] on div "Transferir paciente Escolha para qual sala o(a) paciente [PERSON_NAME] será tra…" at bounding box center [413, 212] width 826 height 424
click at [534, 265] on button "Salvar" at bounding box center [518, 269] width 53 height 25
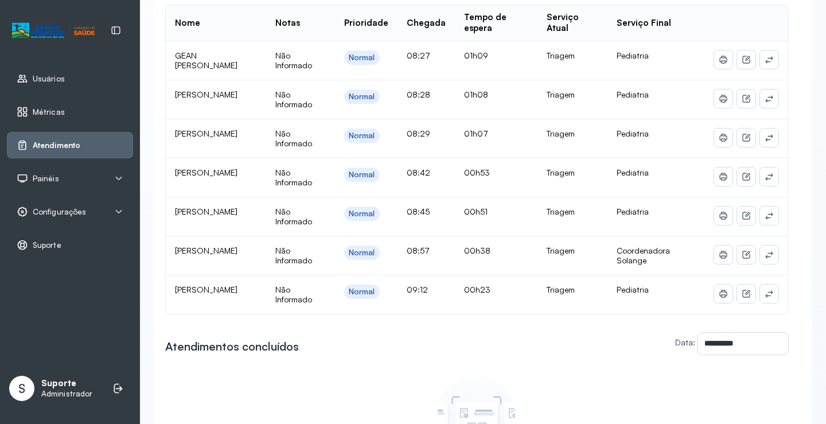
scroll to position [228, 0]
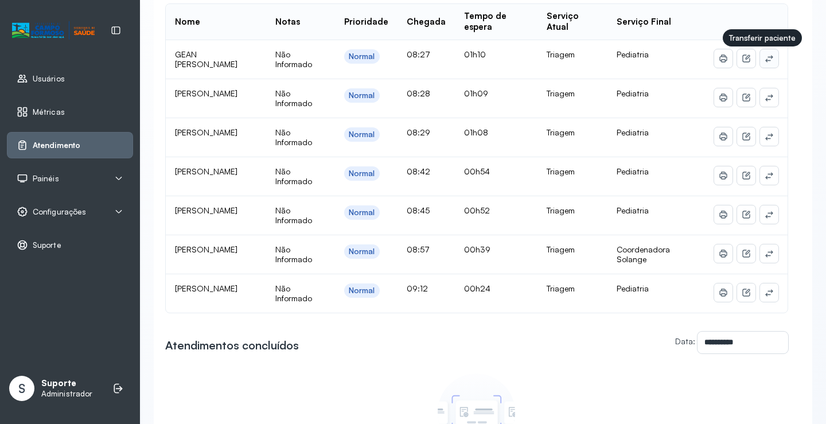
click at [768, 60] on button at bounding box center [769, 58] width 18 height 18
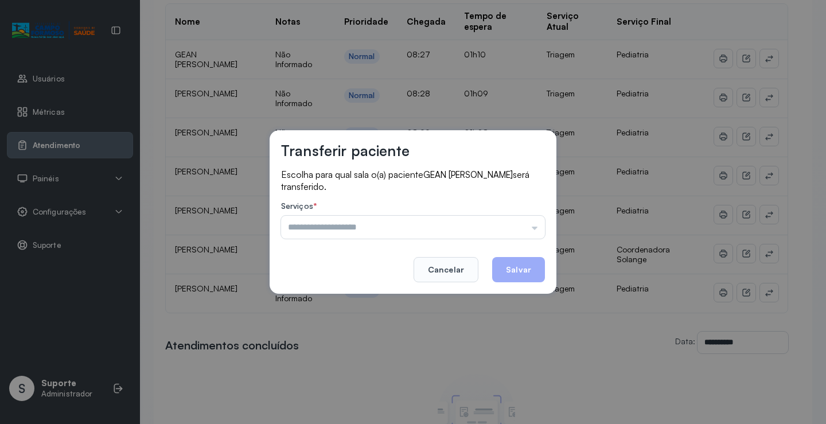
click at [678, 75] on div "Transferir paciente Escolha para qual sala o(a) paciente GEAN [PERSON_NAME] ser…" at bounding box center [413, 212] width 826 height 424
click at [445, 265] on button "Cancelar" at bounding box center [446, 269] width 65 height 25
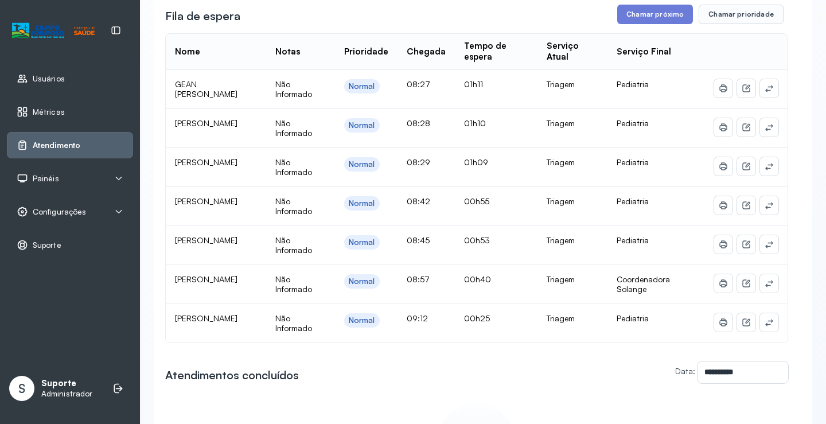
scroll to position [206, 0]
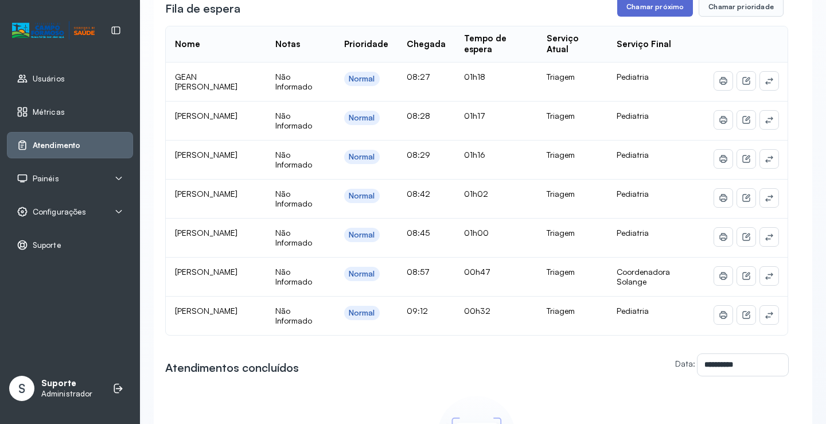
click at [659, 3] on button "Chamar próximo" at bounding box center [656, 7] width 76 height 20
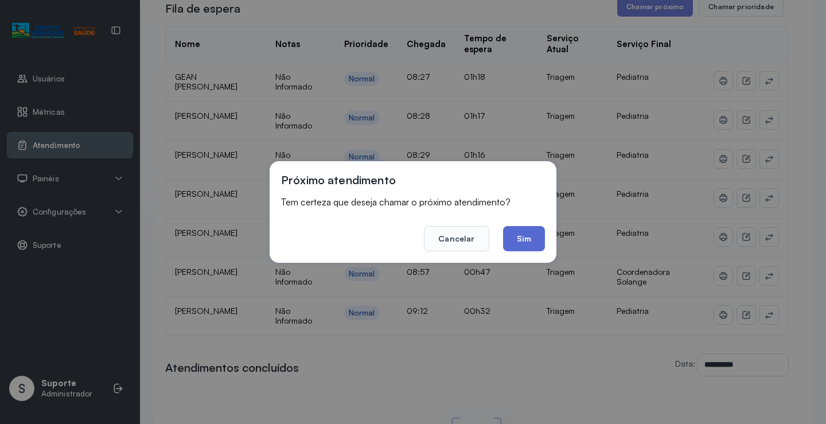
click at [519, 244] on button "Sim" at bounding box center [524, 238] width 42 height 25
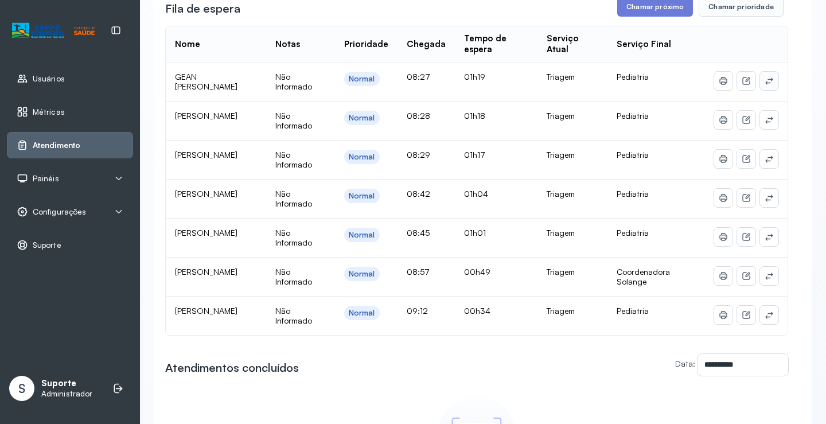
click at [765, 85] on icon at bounding box center [769, 80] width 9 height 9
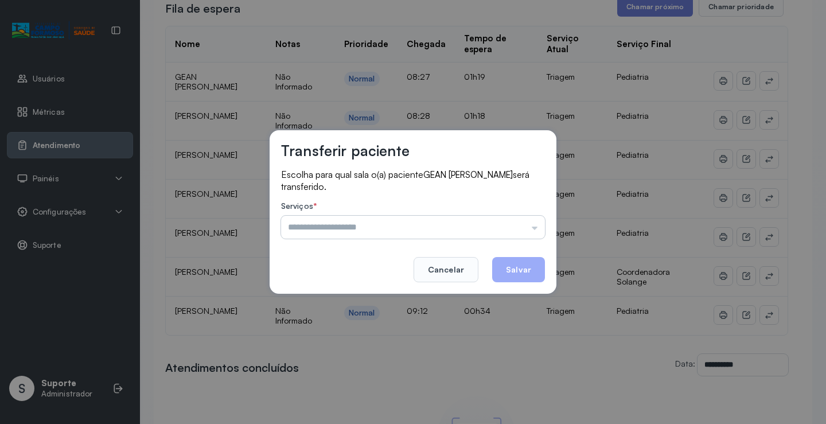
drag, startPoint x: 317, startPoint y: 226, endPoint x: 323, endPoint y: 231, distance: 8.5
click at [317, 225] on input "text" at bounding box center [413, 227] width 264 height 23
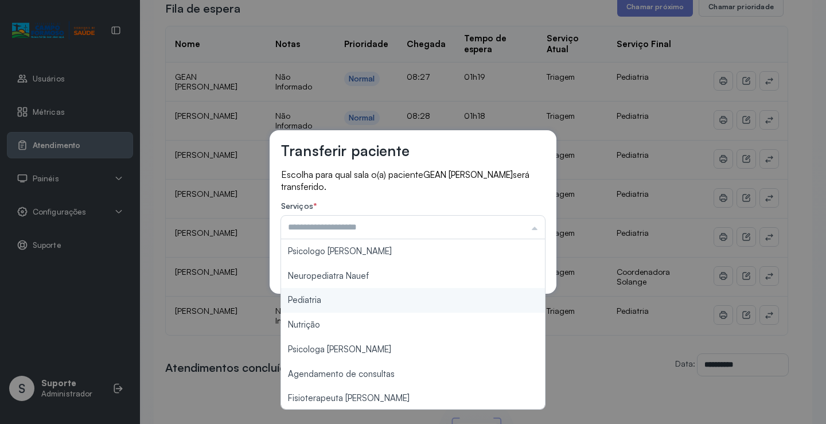
type input "*********"
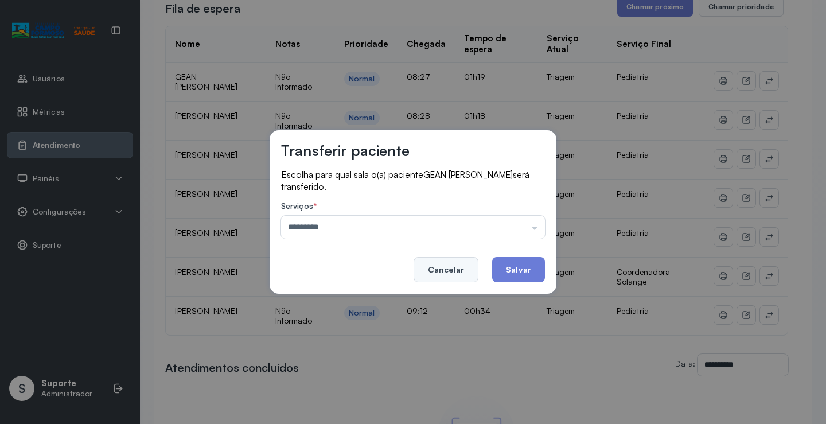
drag, startPoint x: 320, startPoint y: 300, endPoint x: 430, endPoint y: 261, distance: 116.4
click at [345, 289] on div "Transferir paciente Escolha para qual sala o(a) paciente GEAN [PERSON_NAME] ser…" at bounding box center [413, 212] width 287 height 164
click at [506, 269] on button "Salvar" at bounding box center [518, 269] width 53 height 25
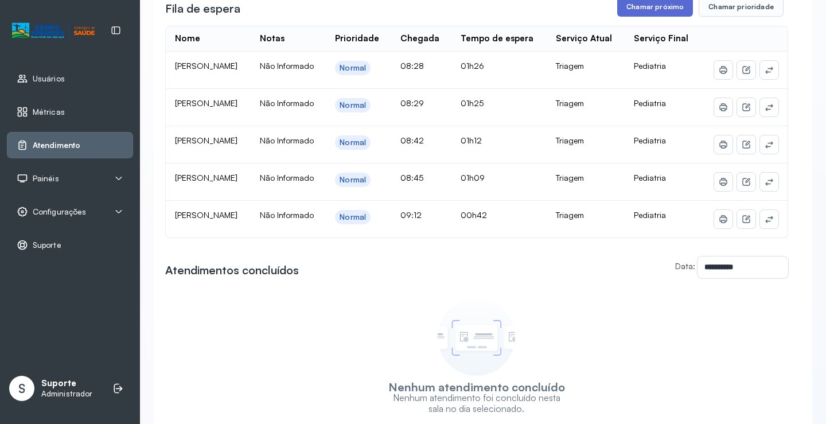
click at [649, 4] on button "Chamar próximo" at bounding box center [656, 7] width 76 height 20
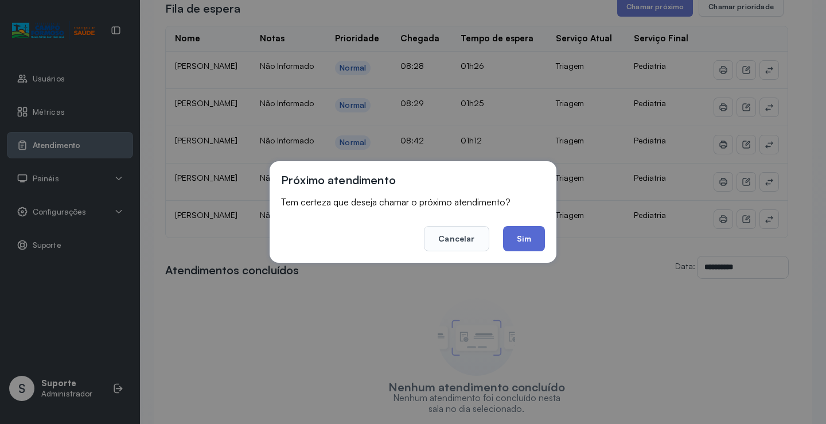
click at [531, 238] on button "Sim" at bounding box center [524, 238] width 42 height 25
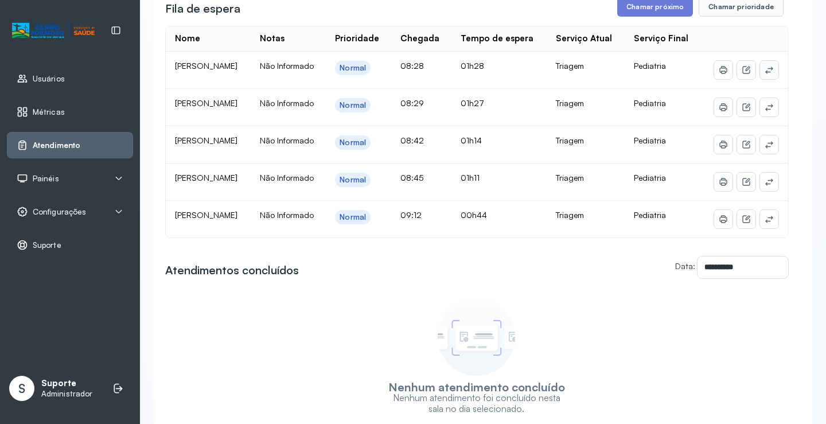
click at [766, 73] on icon at bounding box center [769, 70] width 7 height 7
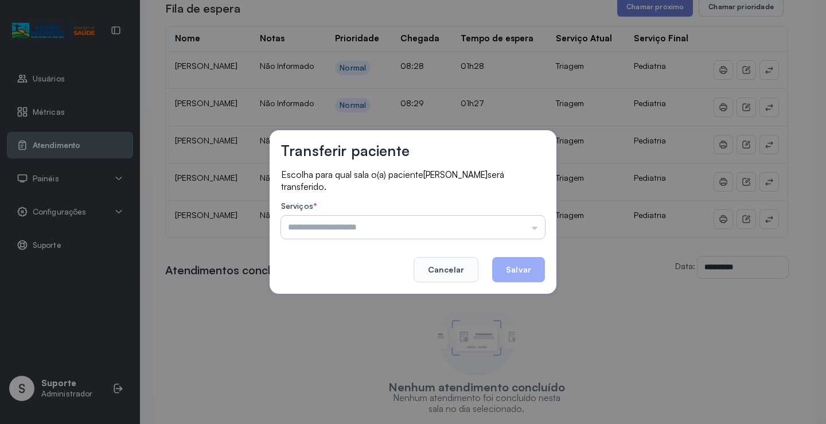
click at [326, 226] on input "text" at bounding box center [413, 227] width 264 height 23
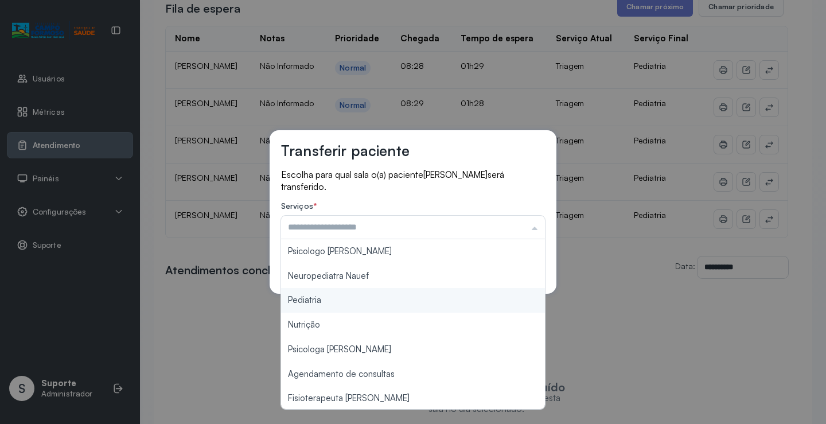
type input "*********"
drag, startPoint x: 302, startPoint y: 296, endPoint x: 451, endPoint y: 267, distance: 151.9
click at [320, 293] on div "Transferir paciente Escolha para qual sala o(a) paciente [PERSON_NAME] será tra…" at bounding box center [413, 212] width 287 height 164
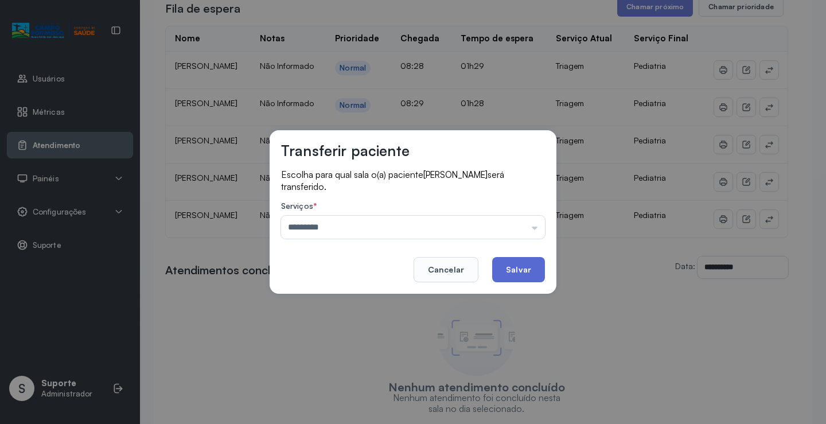
click at [515, 275] on button "Salvar" at bounding box center [518, 269] width 53 height 25
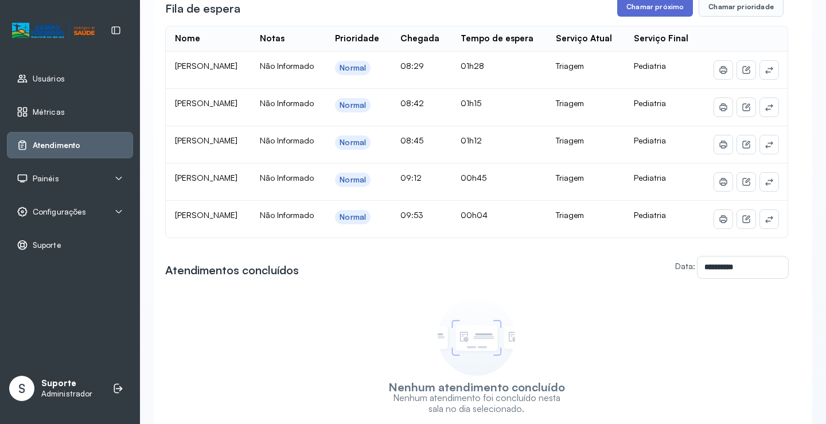
click at [644, 6] on button "Chamar próximo" at bounding box center [656, 7] width 76 height 20
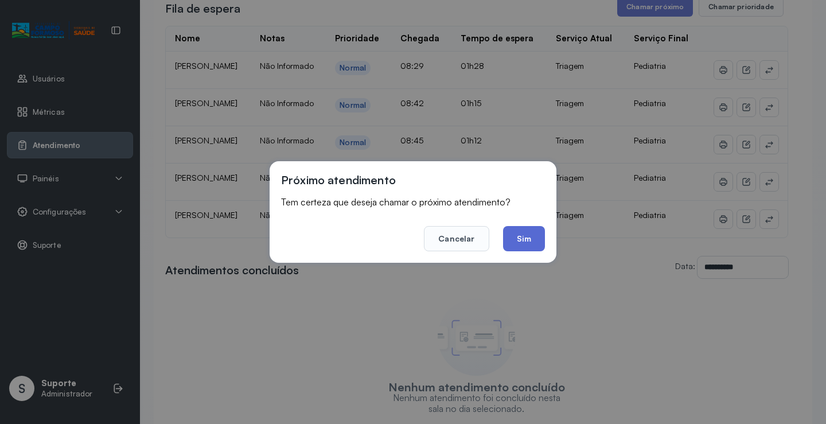
click at [542, 241] on button "Sim" at bounding box center [524, 238] width 42 height 25
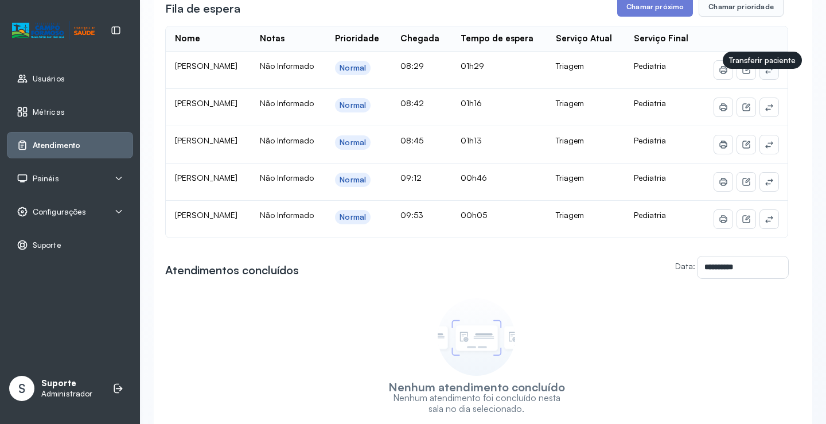
click at [766, 73] on icon at bounding box center [769, 70] width 7 height 7
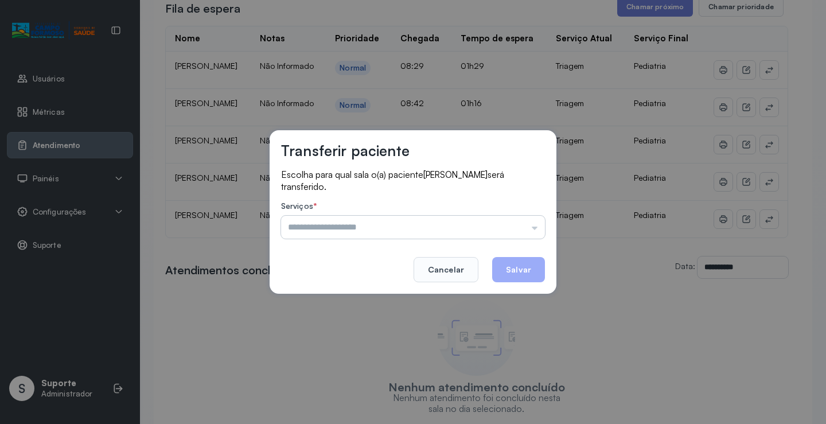
click at [330, 230] on input "text" at bounding box center [413, 227] width 264 height 23
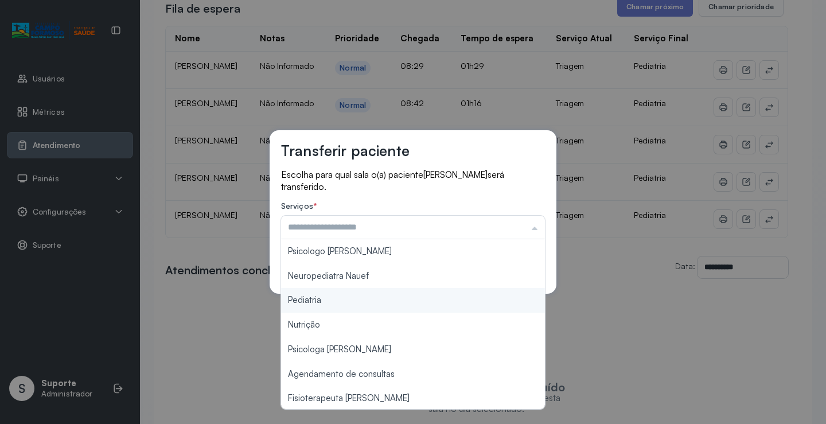
type input "*********"
drag, startPoint x: 310, startPoint y: 299, endPoint x: 325, endPoint y: 293, distance: 16.2
click at [312, 298] on div "Transferir paciente Escolha para qual sala o(a) paciente [PERSON_NAME] será tra…" at bounding box center [413, 212] width 826 height 424
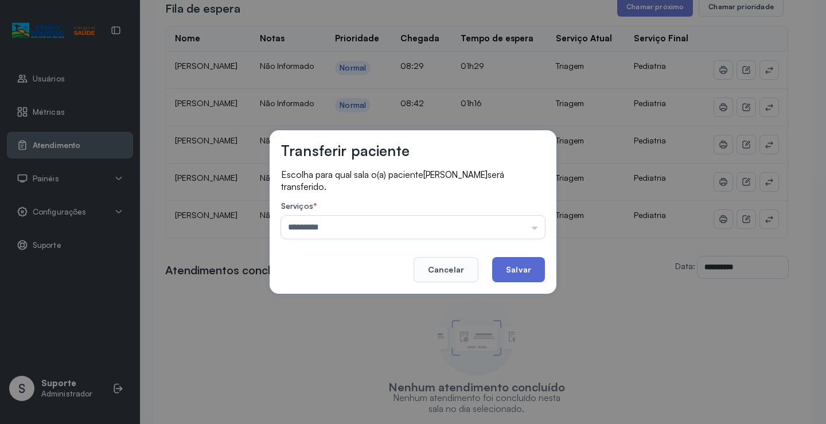
click at [517, 263] on button "Salvar" at bounding box center [518, 269] width 53 height 25
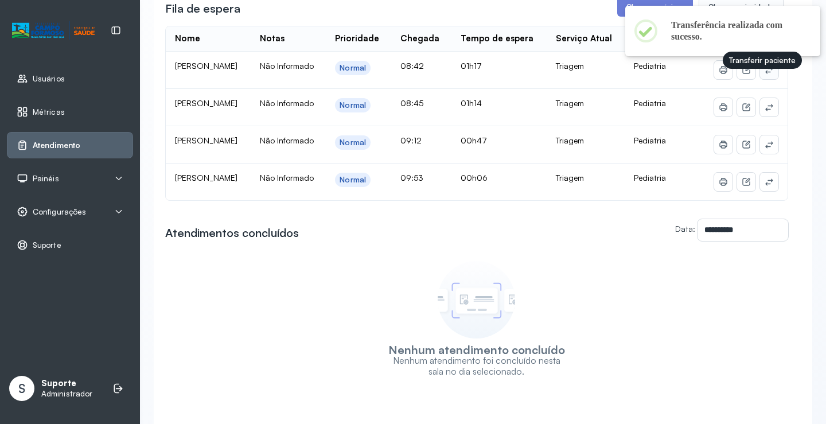
click at [765, 75] on icon at bounding box center [769, 69] width 9 height 9
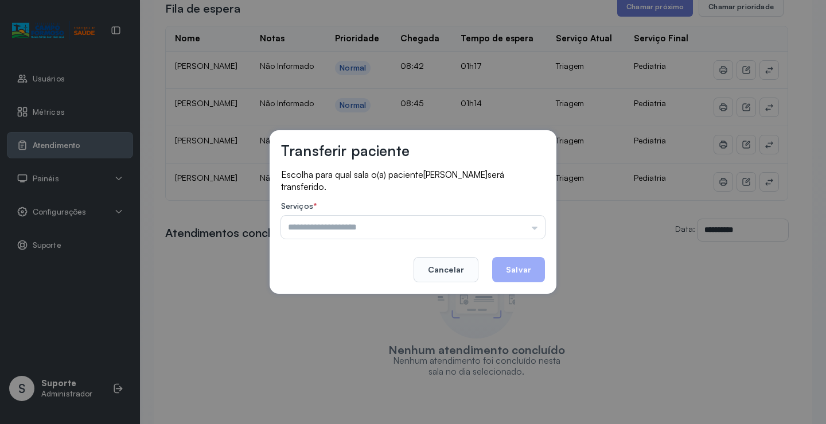
drag, startPoint x: 447, startPoint y: 271, endPoint x: 537, endPoint y: 167, distance: 137.1
click at [453, 254] on footer "Cancelar Salvar" at bounding box center [413, 261] width 264 height 41
click at [456, 269] on button "Cancelar" at bounding box center [446, 269] width 65 height 25
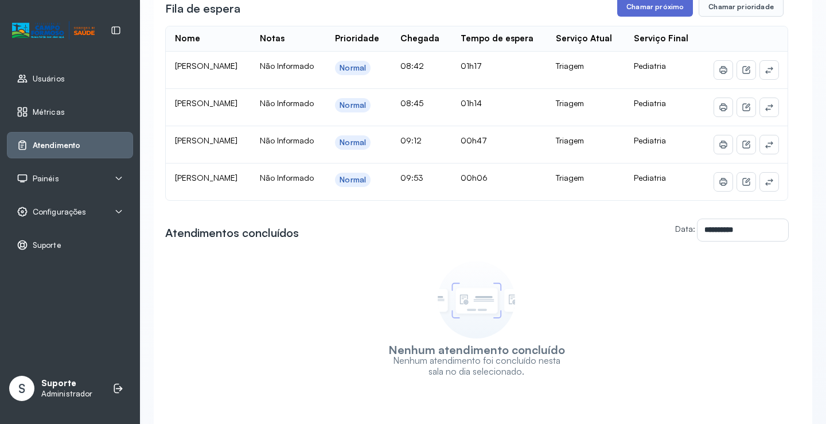
click at [634, 2] on button "Chamar próximo" at bounding box center [656, 7] width 76 height 20
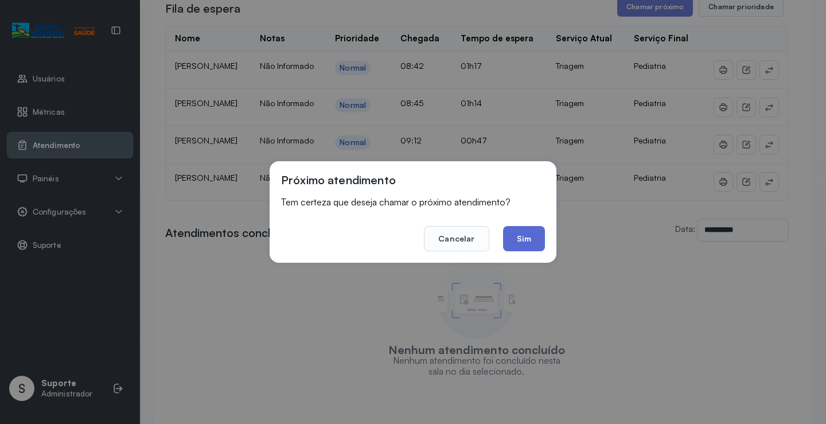
drag, startPoint x: 519, startPoint y: 235, endPoint x: 484, endPoint y: 197, distance: 51.6
click at [518, 231] on button "Sim" at bounding box center [524, 238] width 42 height 25
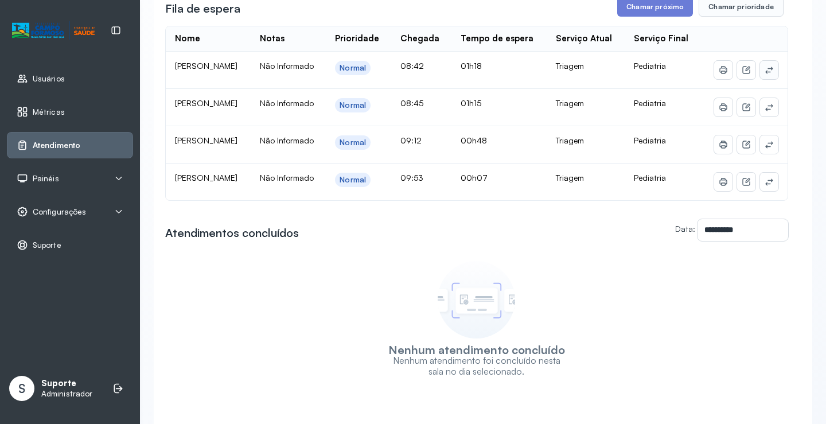
click at [769, 79] on button at bounding box center [769, 70] width 18 height 18
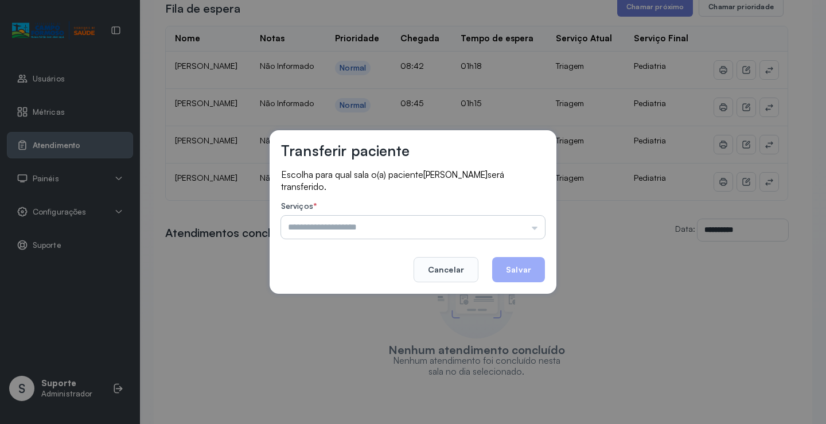
click at [320, 228] on input "text" at bounding box center [413, 227] width 264 height 23
type input "*********"
click at [306, 299] on div "Transferir paciente Escolha para qual sala o(a) paciente [PERSON_NAME] será tra…" at bounding box center [413, 212] width 826 height 424
click at [516, 265] on button "Salvar" at bounding box center [518, 269] width 53 height 25
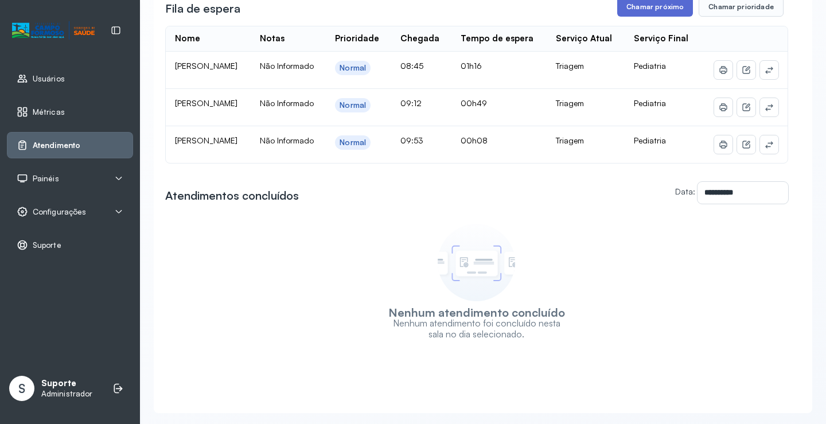
click at [650, 15] on button "Chamar próximo" at bounding box center [656, 7] width 76 height 20
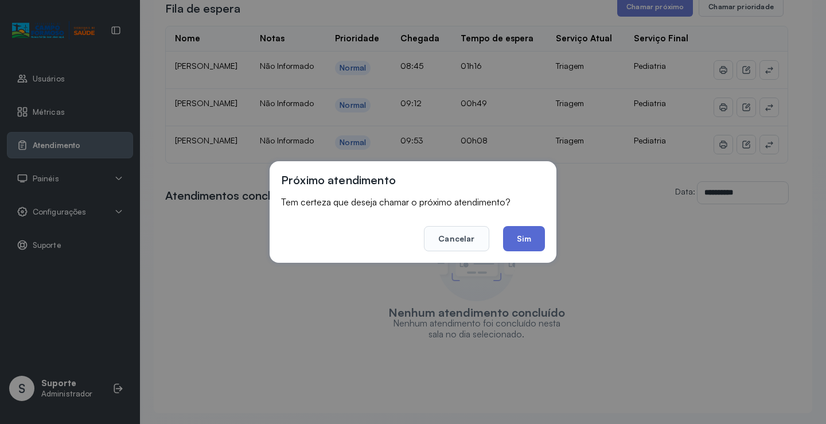
click at [533, 250] on button "Sim" at bounding box center [524, 238] width 42 height 25
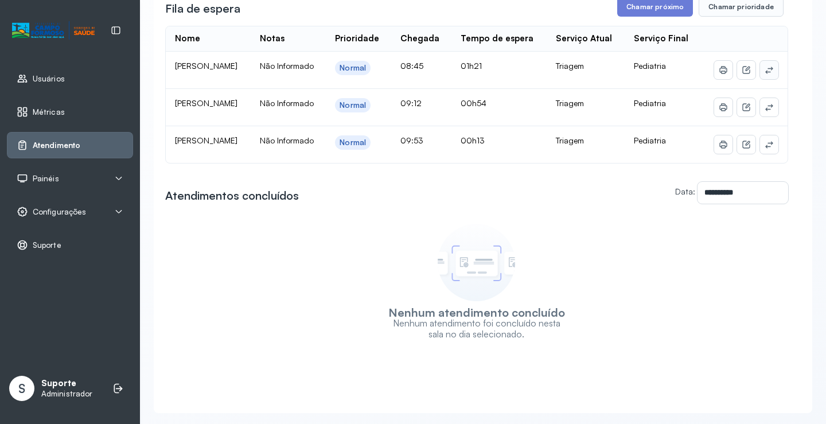
click at [760, 79] on button at bounding box center [769, 70] width 18 height 18
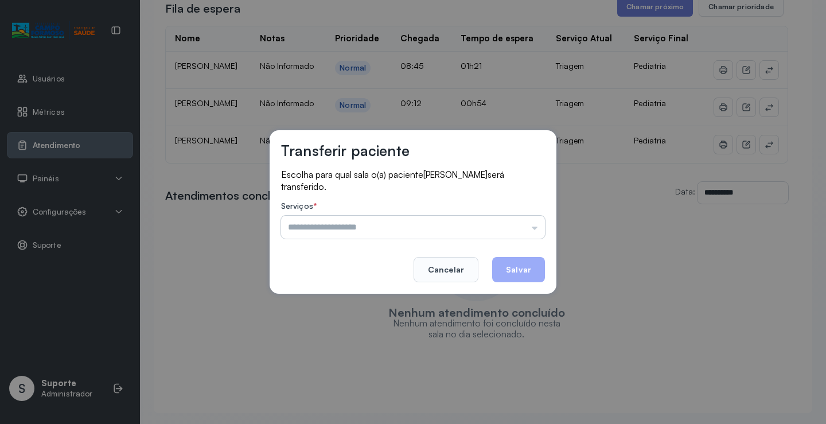
click at [357, 229] on input "text" at bounding box center [413, 227] width 264 height 23
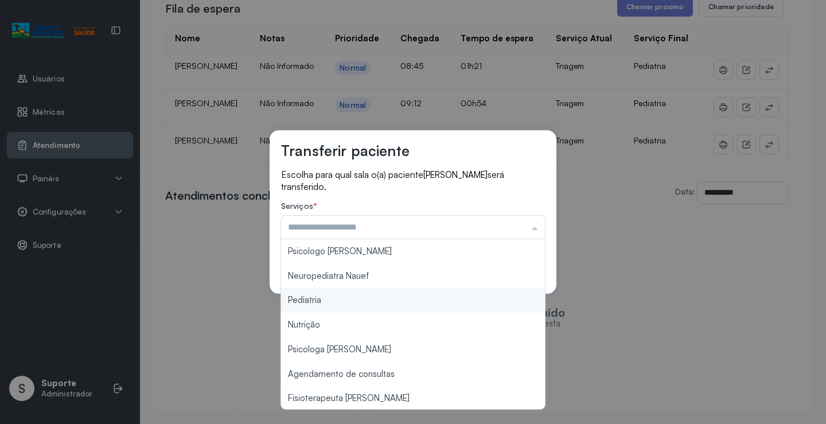
type input "*********"
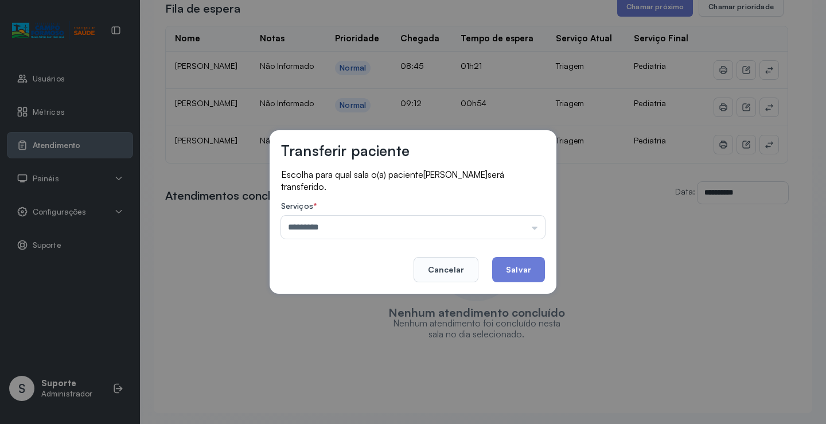
click at [316, 301] on div "Transferir paciente Escolha para qual sala o(a) paciente [PERSON_NAME] será tra…" at bounding box center [413, 212] width 826 height 424
click at [532, 274] on button "Salvar" at bounding box center [518, 269] width 53 height 25
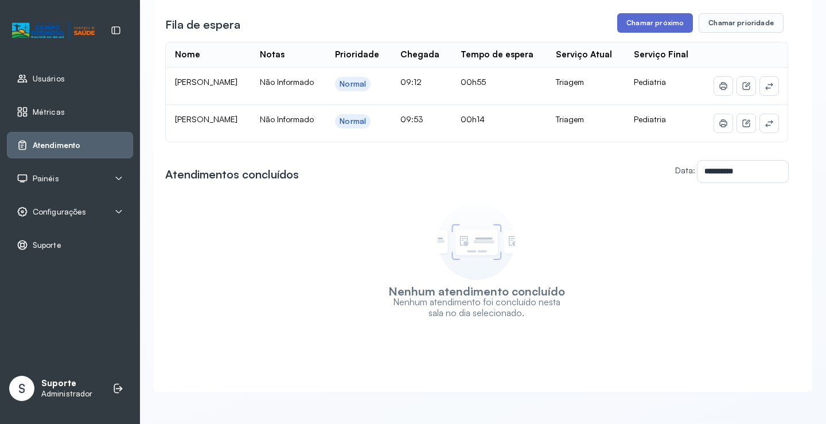
click at [644, 13] on button "Chamar próximo" at bounding box center [656, 23] width 76 height 20
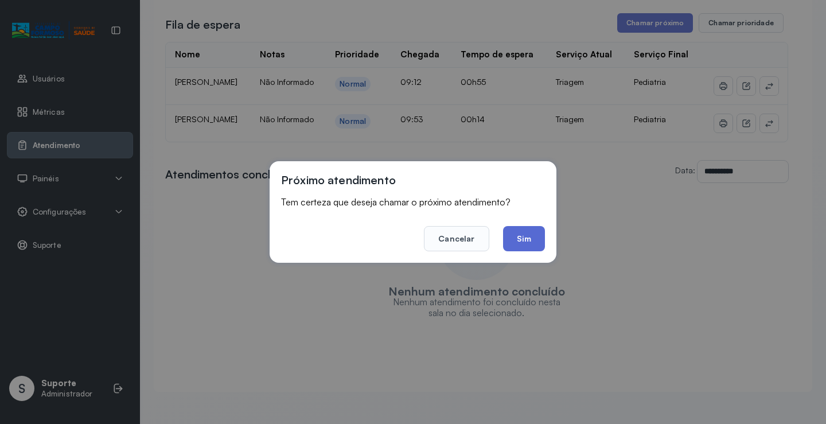
click at [540, 240] on button "Sim" at bounding box center [524, 238] width 42 height 25
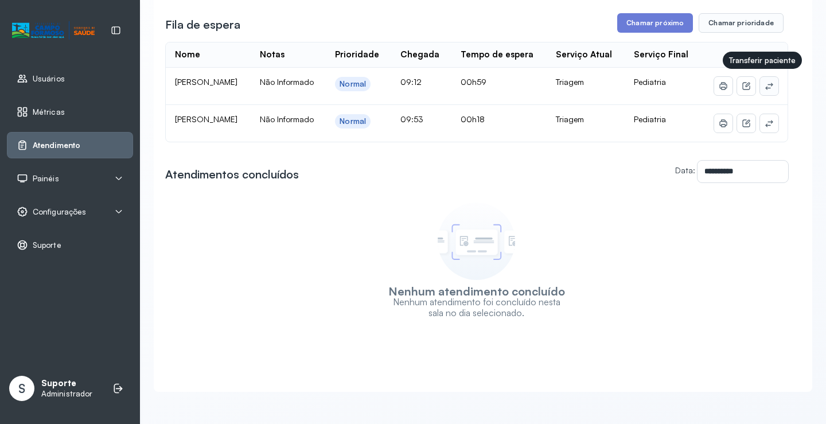
click at [769, 77] on button at bounding box center [769, 86] width 18 height 18
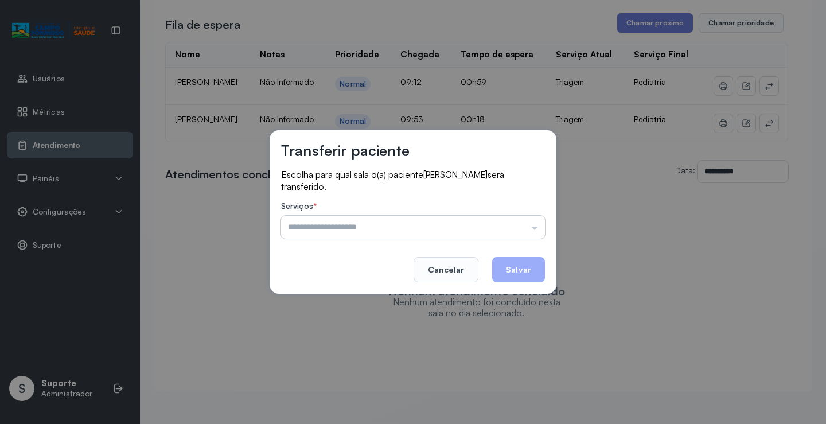
click at [332, 235] on input "text" at bounding box center [413, 227] width 264 height 23
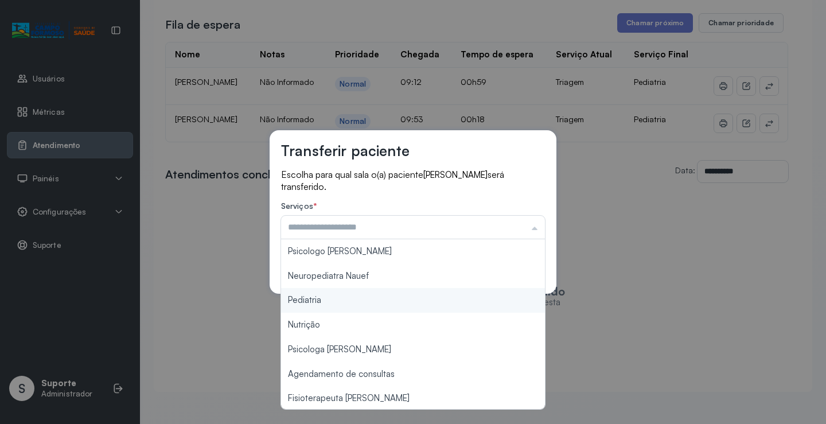
type input "*********"
click at [294, 297] on div "Transferir paciente Escolha para qual sala o(a) paciente [PERSON_NAME] será tra…" at bounding box center [413, 212] width 826 height 424
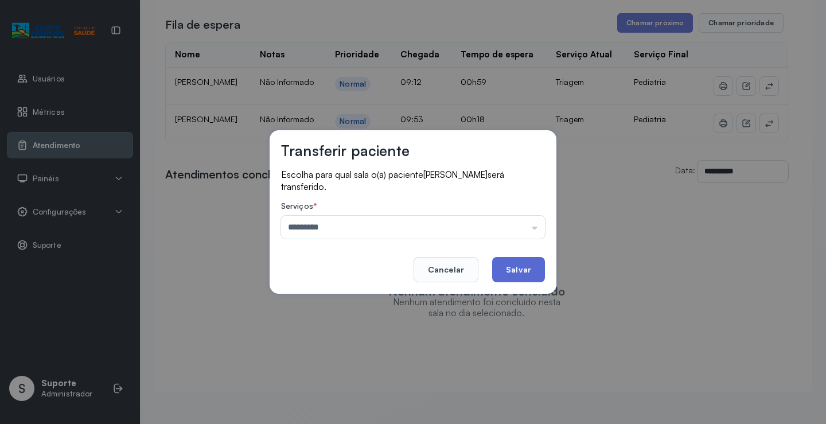
click at [512, 265] on button "Salvar" at bounding box center [518, 269] width 53 height 25
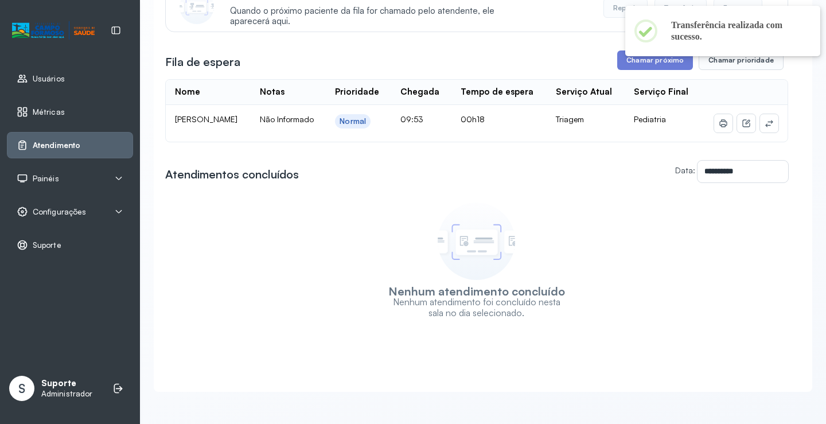
scroll to position [177, 0]
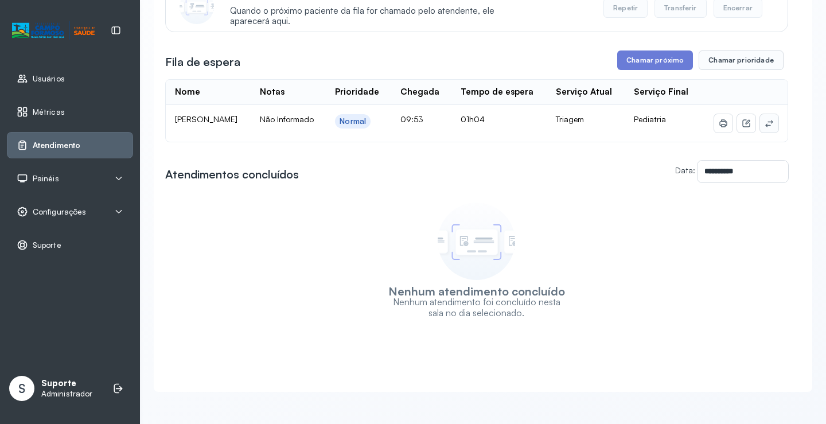
click at [765, 119] on icon at bounding box center [769, 123] width 9 height 9
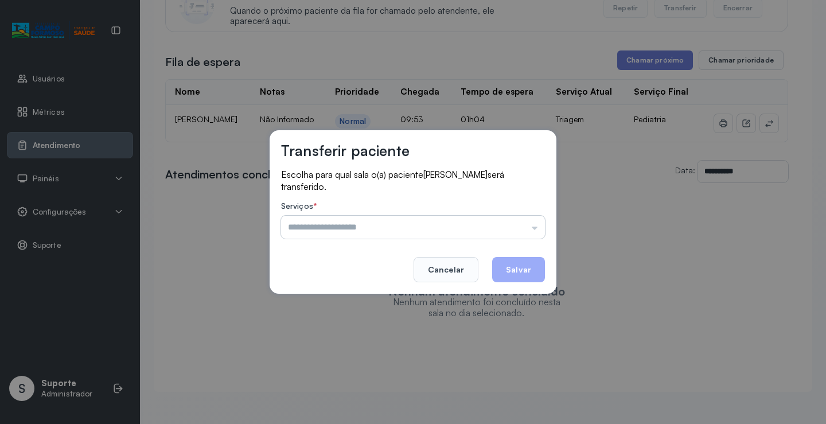
click at [360, 227] on input "text" at bounding box center [413, 227] width 264 height 23
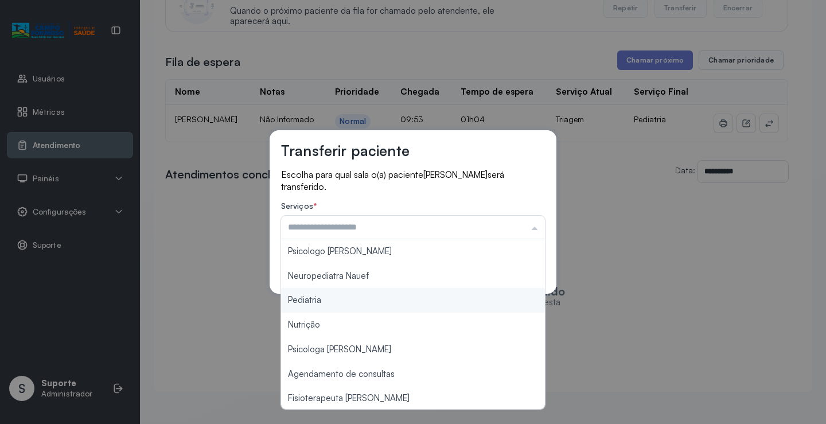
type input "*********"
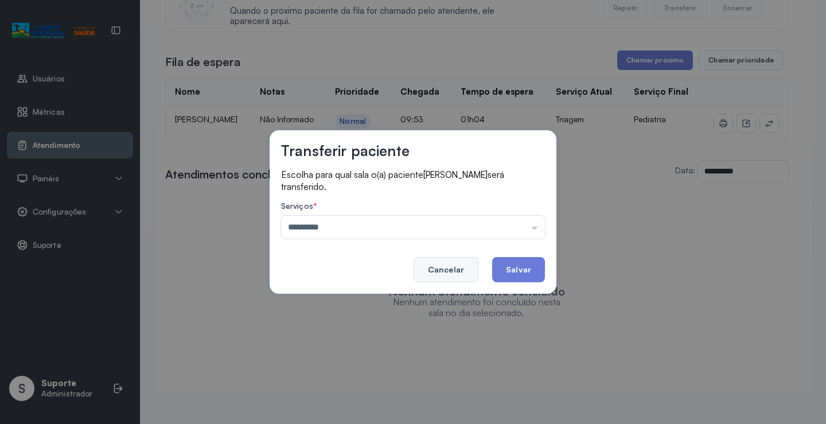
drag, startPoint x: 311, startPoint y: 301, endPoint x: 433, endPoint y: 278, distance: 123.9
click at [317, 300] on div "Transferir paciente Escolha para qual sala o(a) paciente [PERSON_NAME] será tra…" at bounding box center [413, 212] width 826 height 424
click at [517, 271] on button "Salvar" at bounding box center [518, 269] width 53 height 25
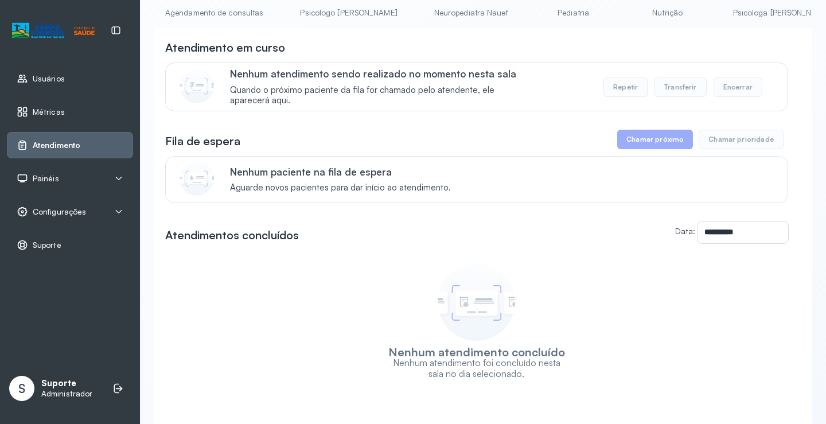
scroll to position [0, 0]
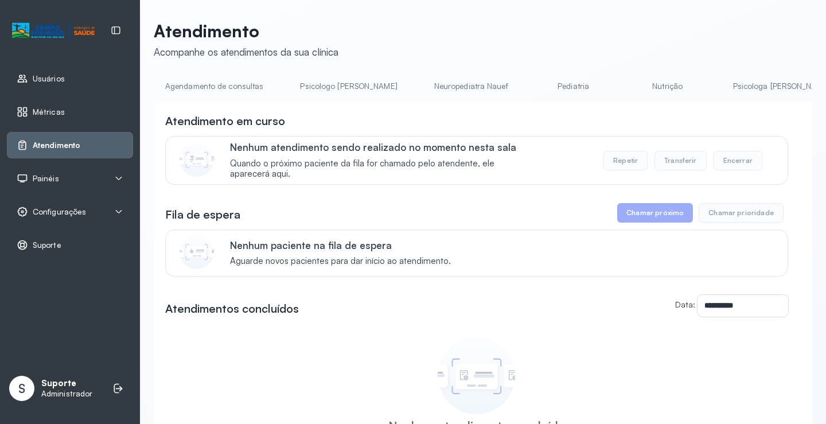
click at [534, 91] on link "Pediatria" at bounding box center [574, 86] width 80 height 19
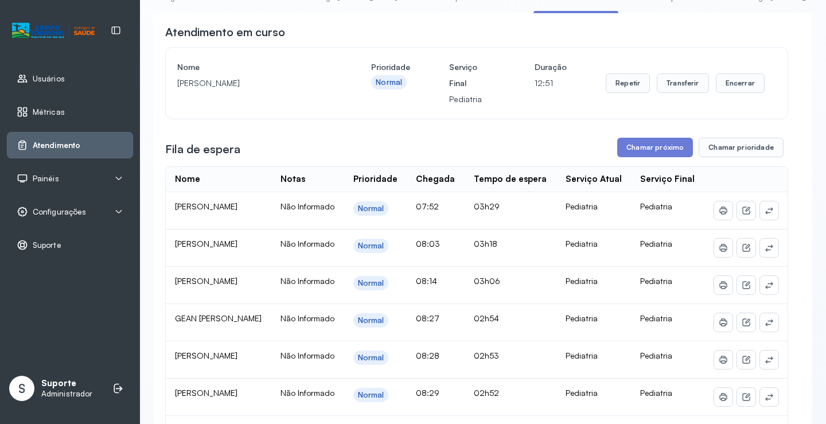
scroll to position [141, 0]
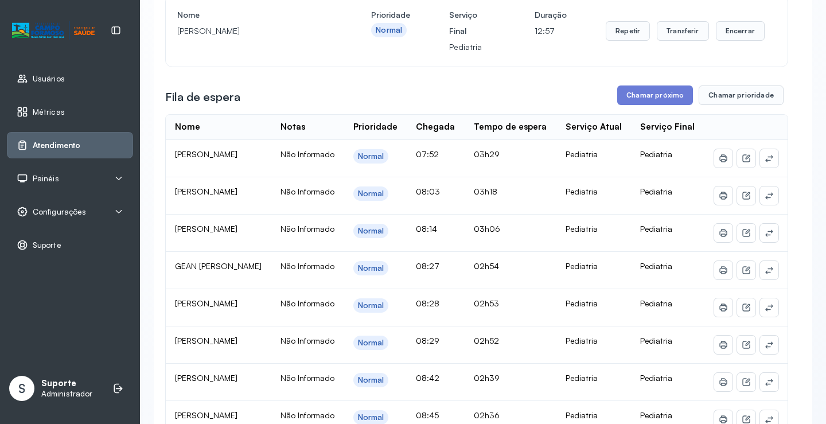
drag, startPoint x: 809, startPoint y: 166, endPoint x: 816, endPoint y: 202, distance: 36.8
click at [816, 208] on div "Atendimento Acompanhe os atendimentos da sua clínica Agendamento de consultas P…" at bounding box center [483, 388] width 686 height 1059
